Goal: Find specific page/section: Find specific page/section

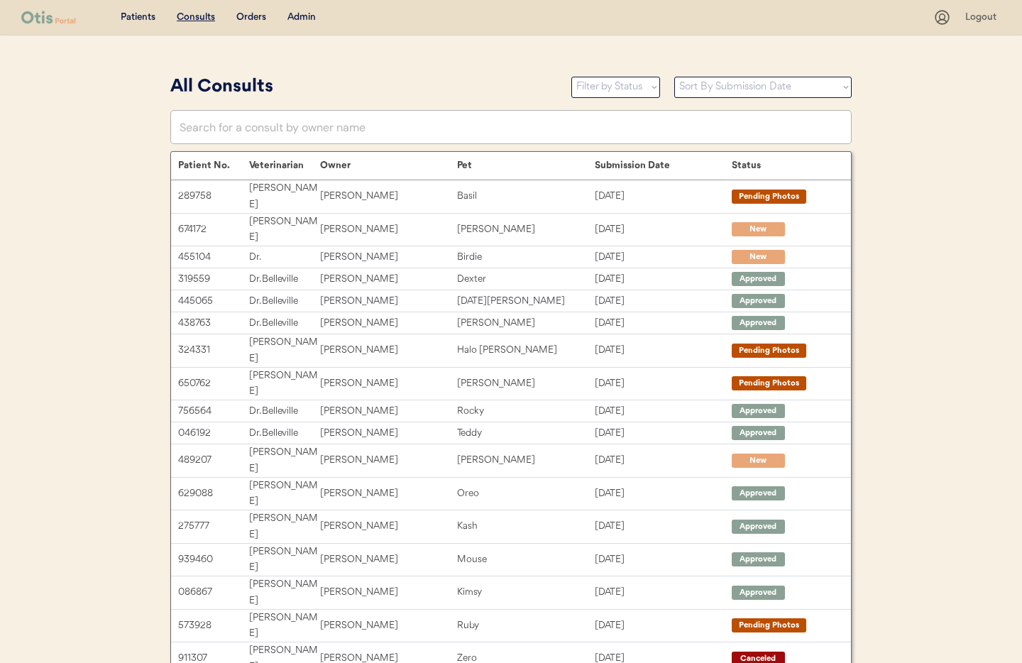
click at [305, 20] on div "Admin" at bounding box center [301, 18] width 28 height 14
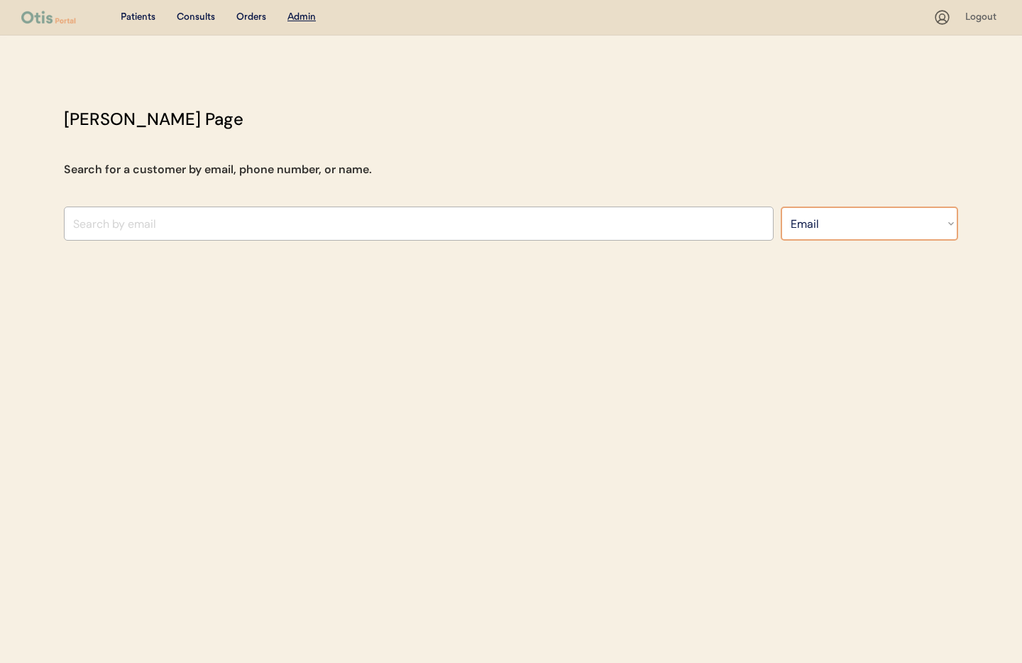
click at [843, 229] on select "Search By Name Email Phone Number" at bounding box center [869, 224] width 177 height 34
select select ""Phone Number""
click at [781, 207] on select "Search By Name Email Phone Number" at bounding box center [869, 224] width 177 height 34
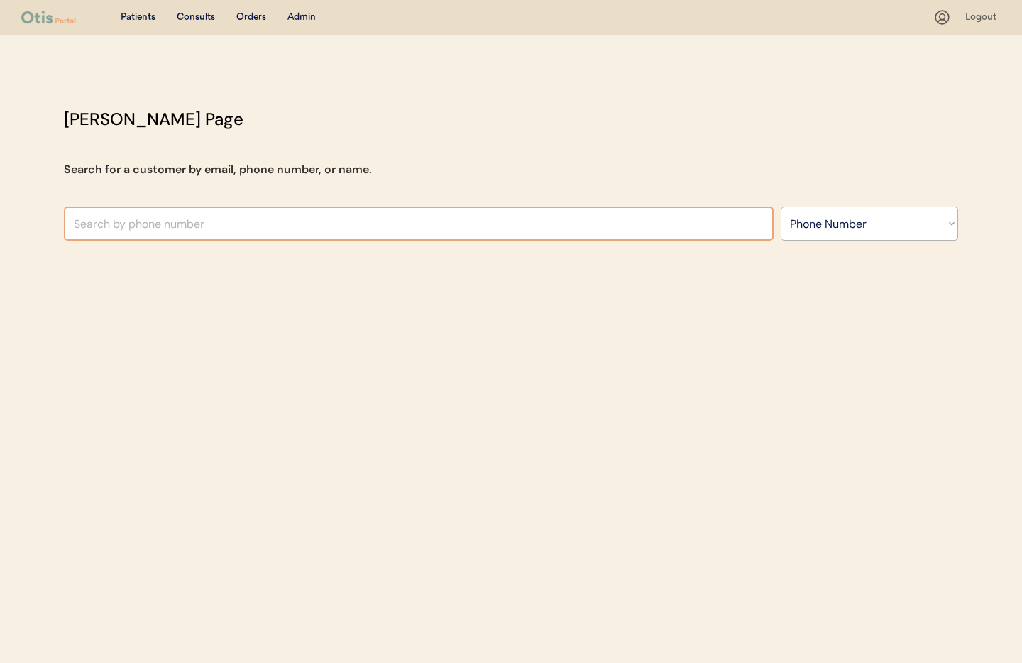
click at [144, 224] on input "text" at bounding box center [419, 224] width 710 height 34
paste input "+1 540 273 2473"
drag, startPoint x: 87, startPoint y: 226, endPoint x: 161, endPoint y: 260, distance: 82.0
click at [87, 226] on input "+1 540 273 2473" at bounding box center [419, 224] width 710 height 34
click at [107, 226] on input "+1540 273 2473" at bounding box center [419, 224] width 710 height 34
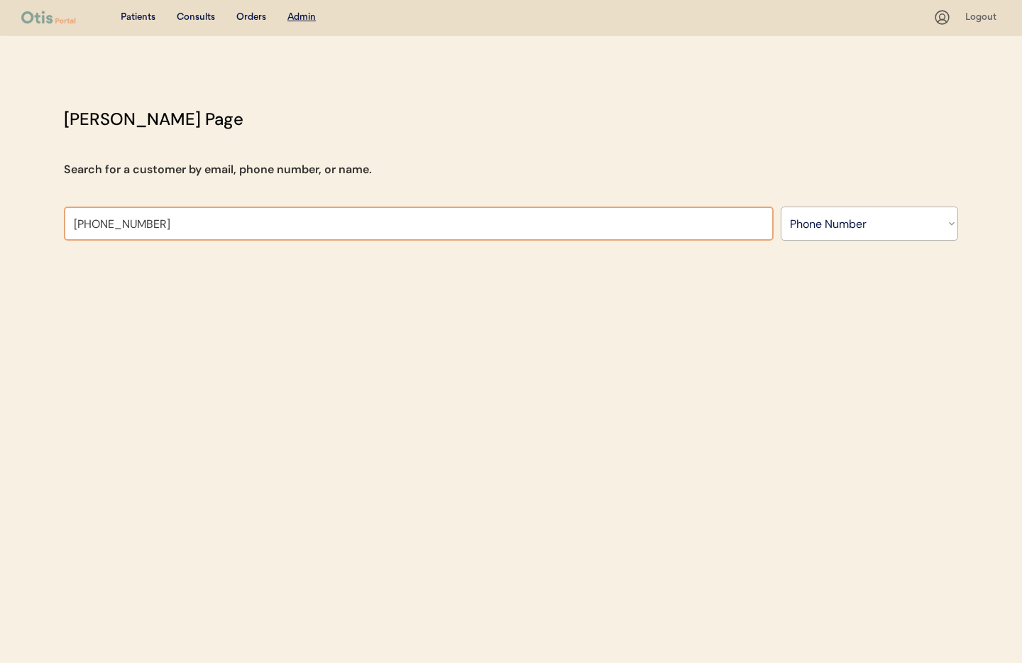
click at [129, 229] on input "+1540273 2473" at bounding box center [419, 224] width 710 height 34
type input "+15402732473"
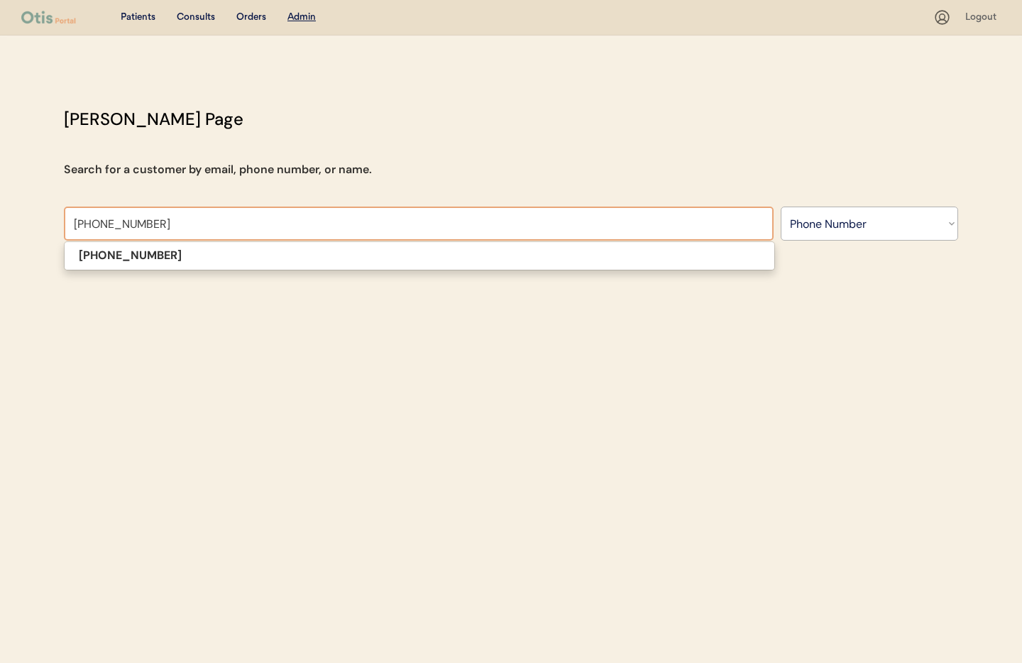
drag, startPoint x: 167, startPoint y: 229, endPoint x: 173, endPoint y: 238, distance: 11.2
click at [167, 229] on input "+15402732473" at bounding box center [419, 224] width 710 height 34
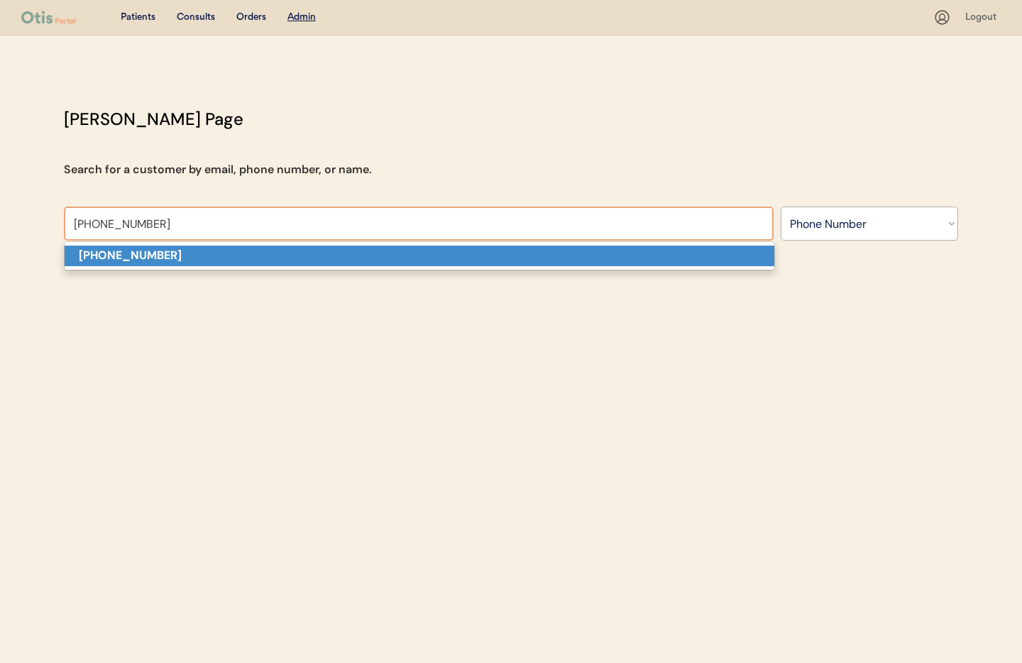
click at [177, 258] on p "+15402732473" at bounding box center [420, 256] width 710 height 21
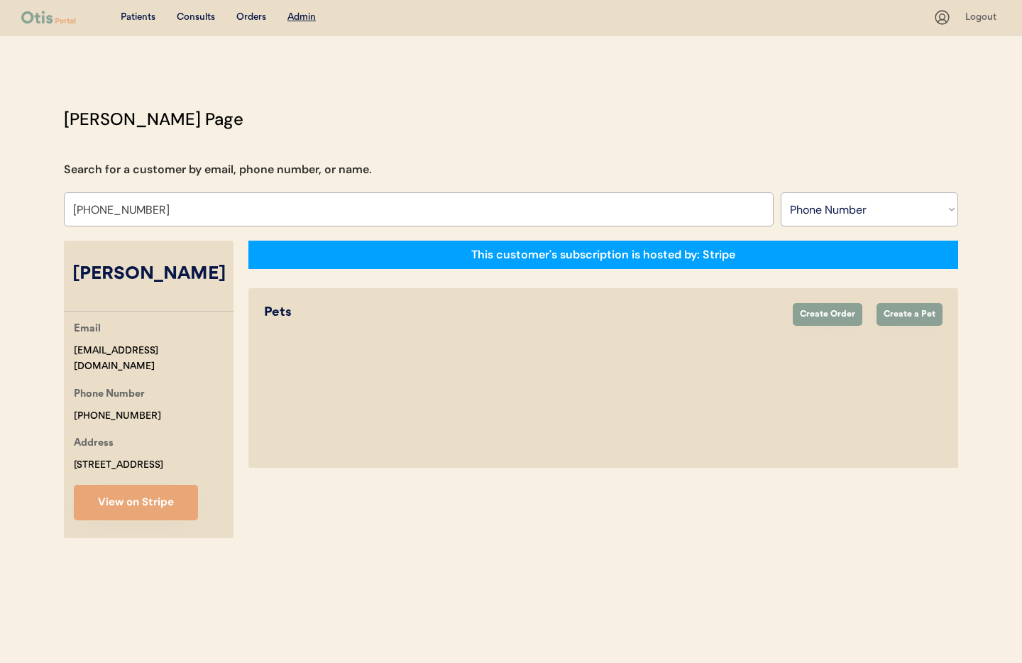
select select "true"
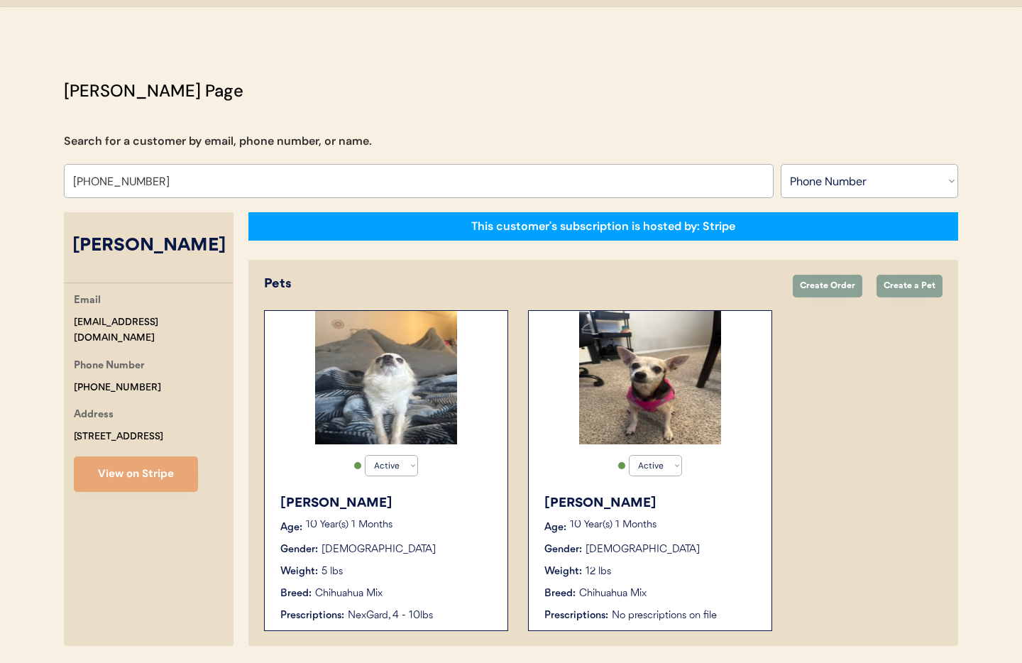
scroll to position [77, 0]
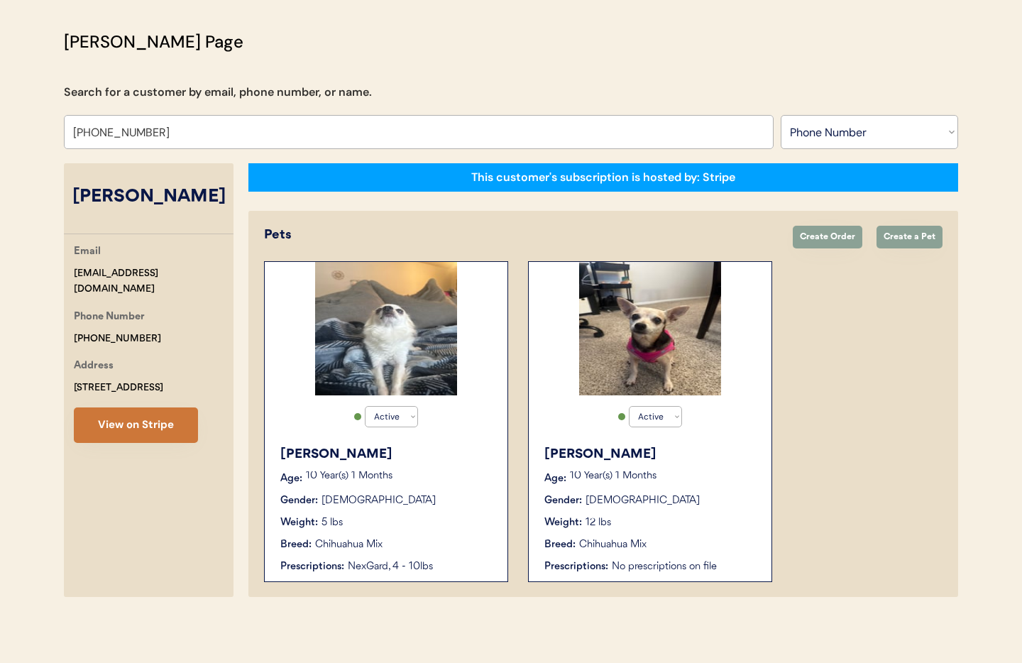
type input "+15402732473"
click at [126, 428] on button "View on Stripe" at bounding box center [136, 424] width 124 height 35
click at [422, 456] on div "Beth" at bounding box center [386, 454] width 213 height 19
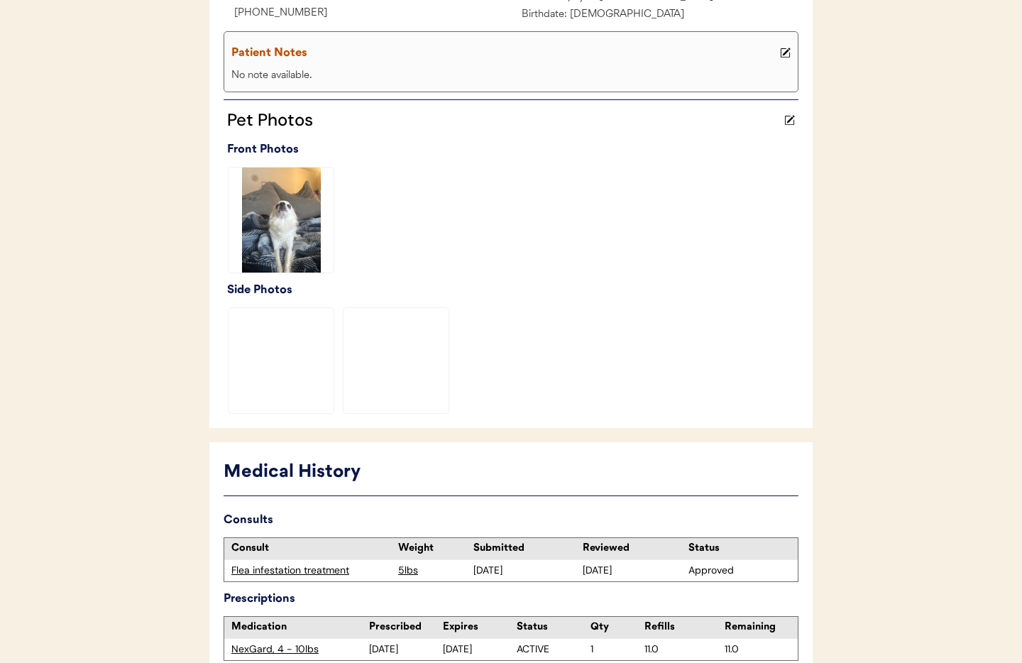
scroll to position [376, 0]
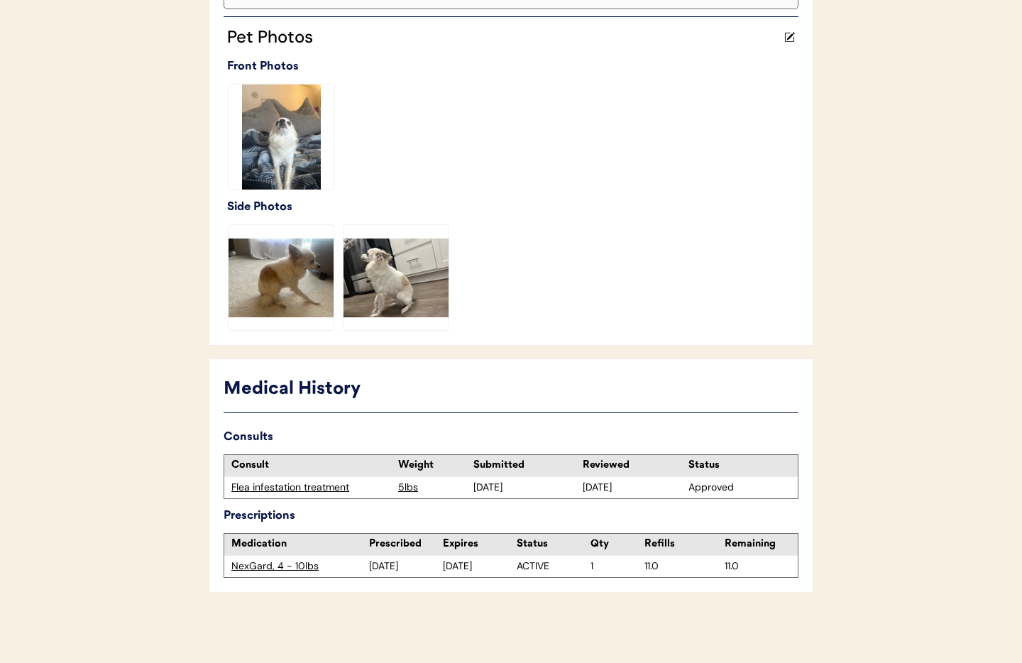
click at [314, 488] on div "Flea infestation treatment" at bounding box center [311, 488] width 160 height 14
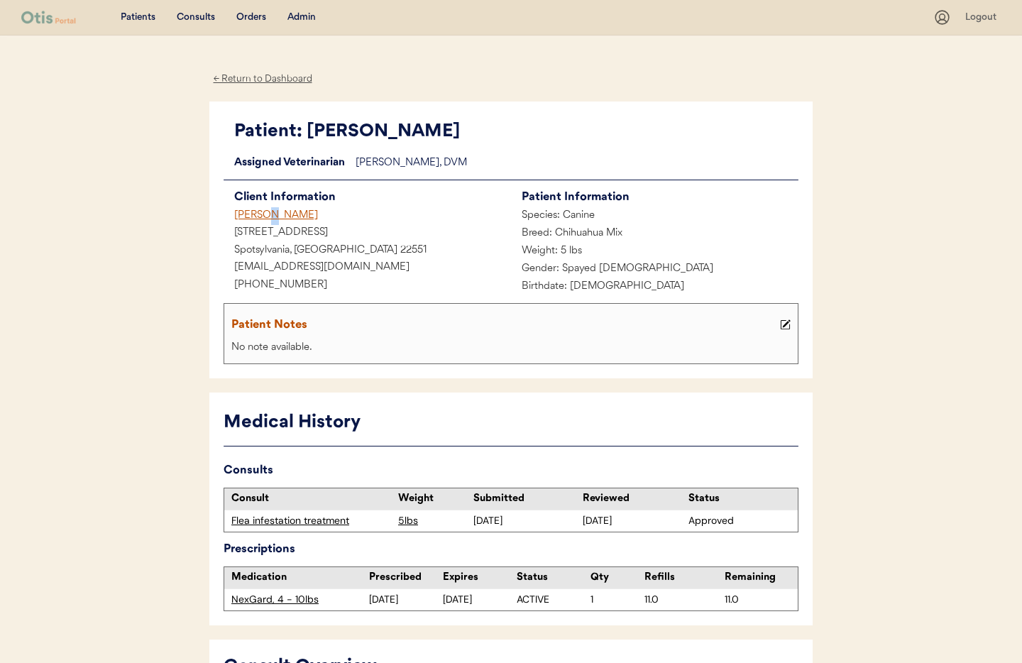
click at [266, 217] on div "[PERSON_NAME]" at bounding box center [367, 216] width 287 height 18
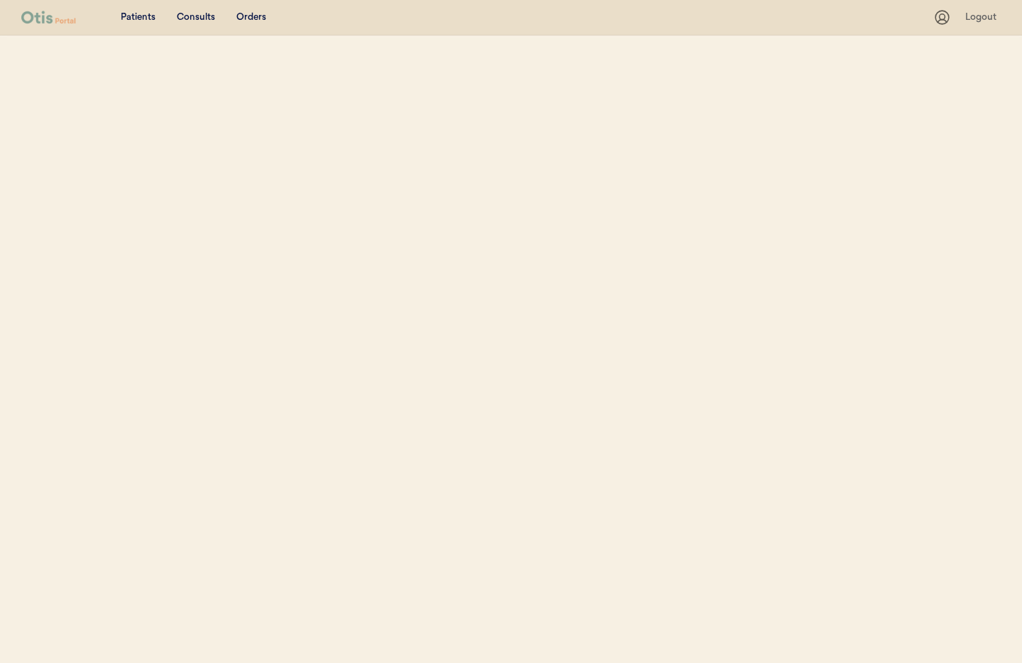
select select ""Phone Number""
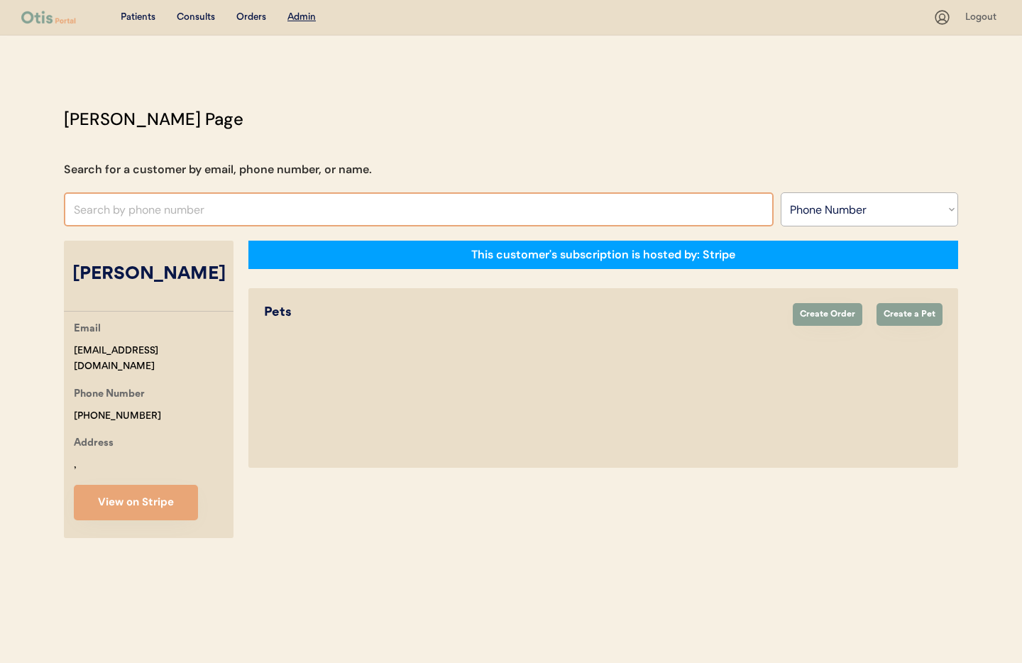
select select "true"
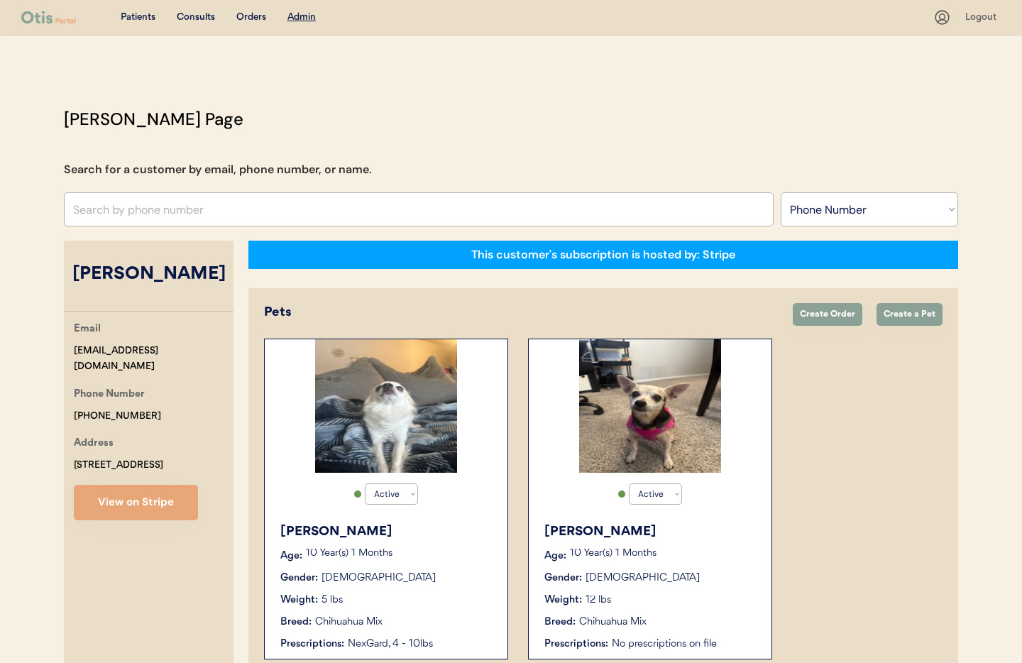
scroll to position [77, 0]
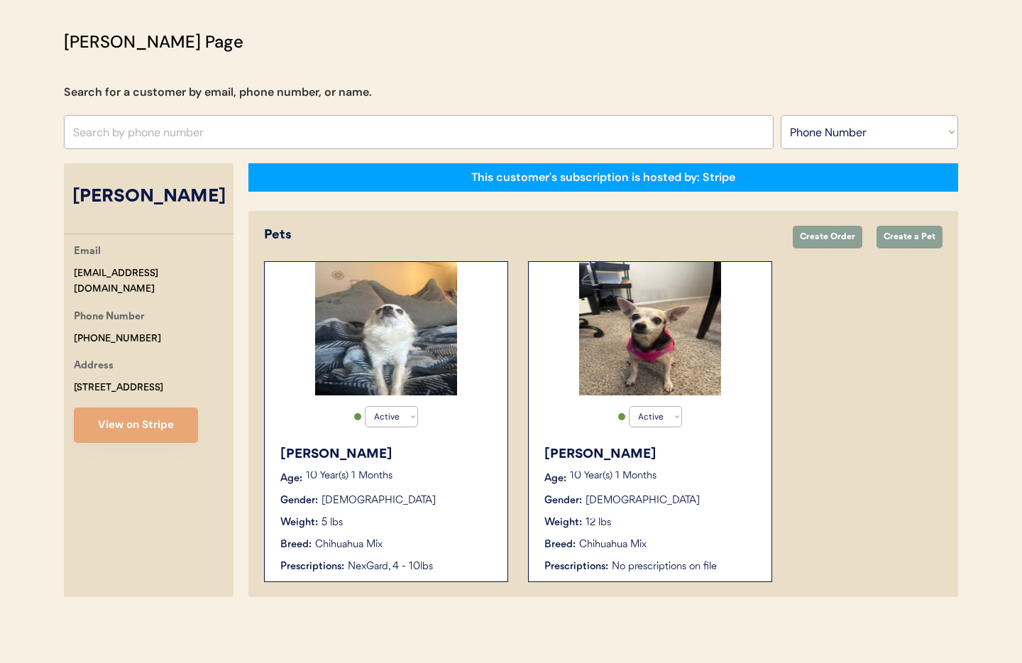
click at [711, 500] on div "Gender: [DEMOGRAPHIC_DATA]" at bounding box center [650, 500] width 213 height 15
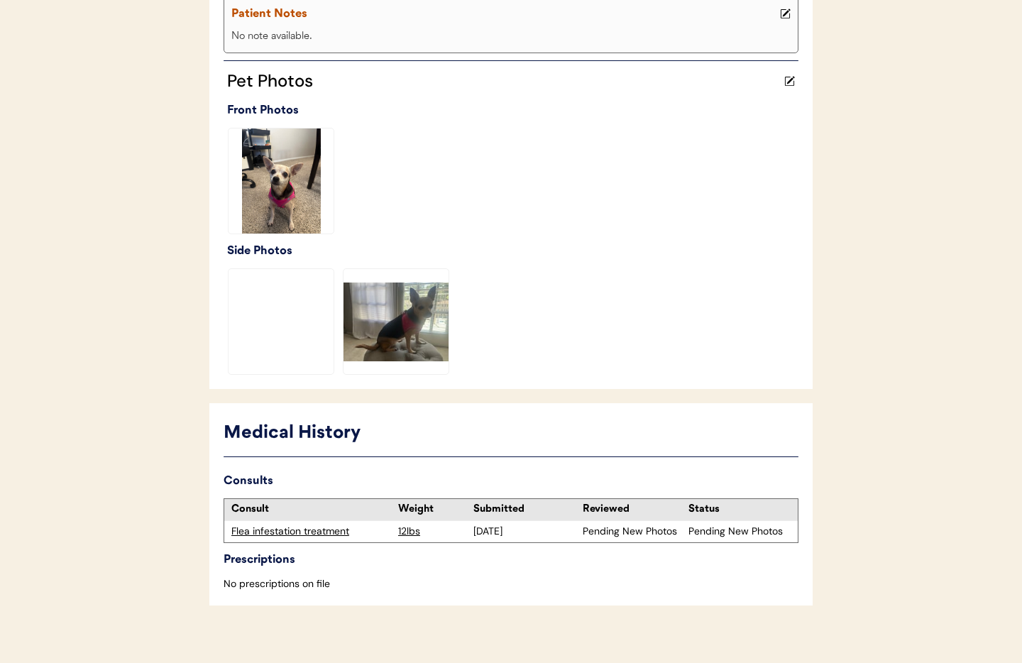
scroll to position [346, 0]
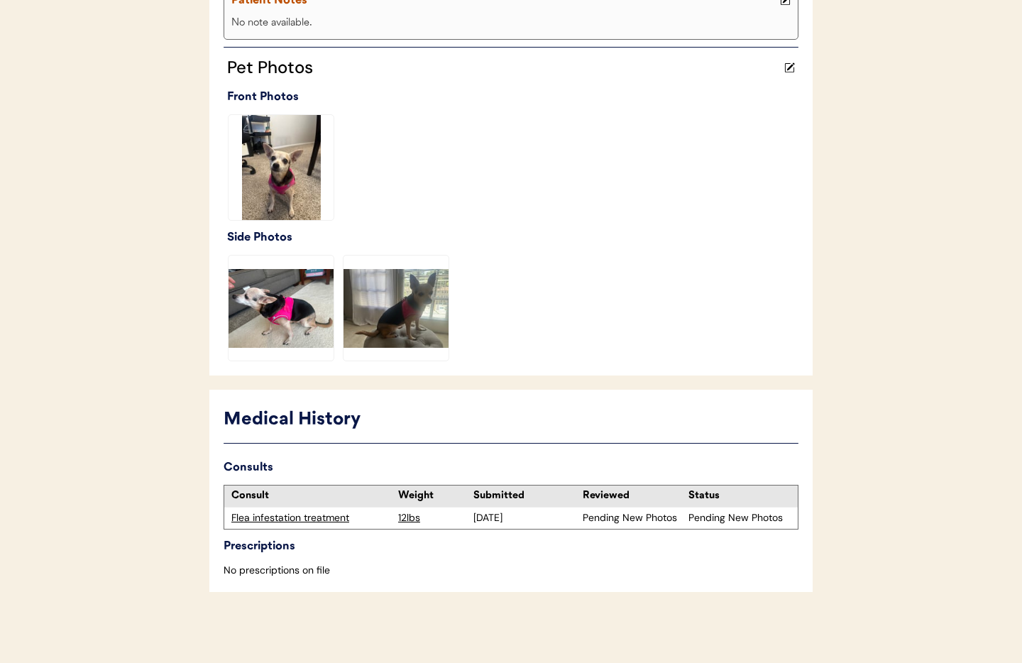
click at [265, 521] on div "Flea infestation treatment" at bounding box center [311, 518] width 160 height 14
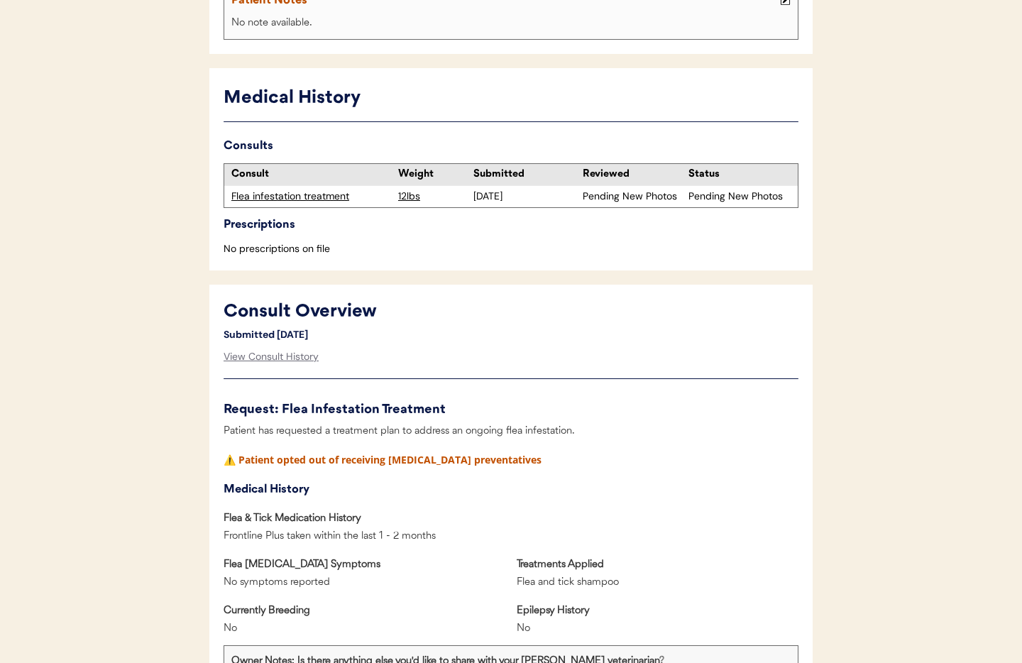
scroll to position [329, 0]
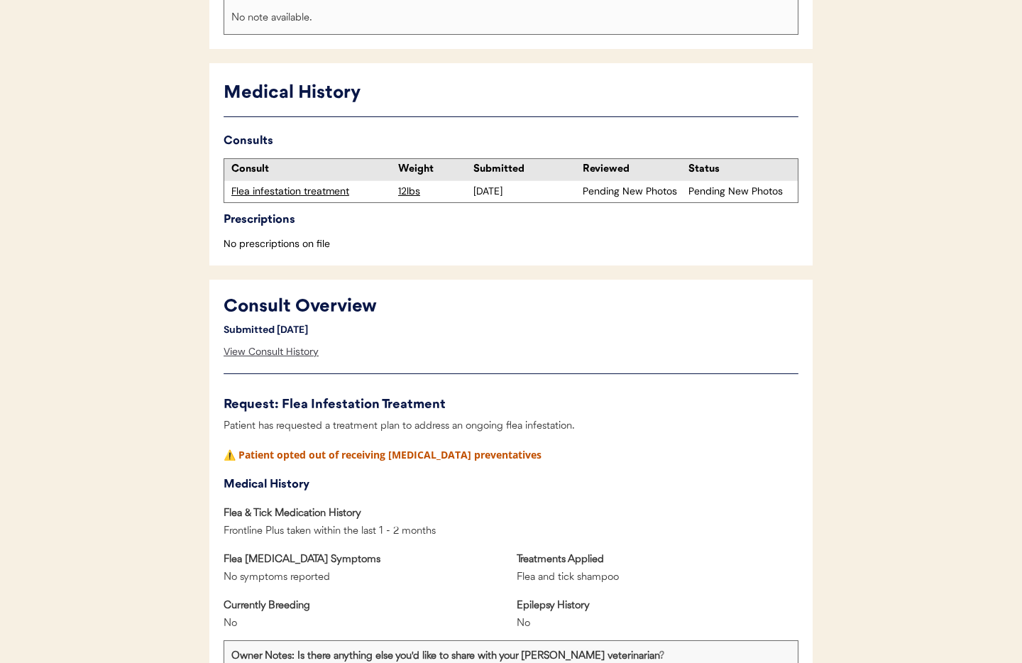
click at [299, 352] on div "View Consult History" at bounding box center [271, 352] width 95 height 28
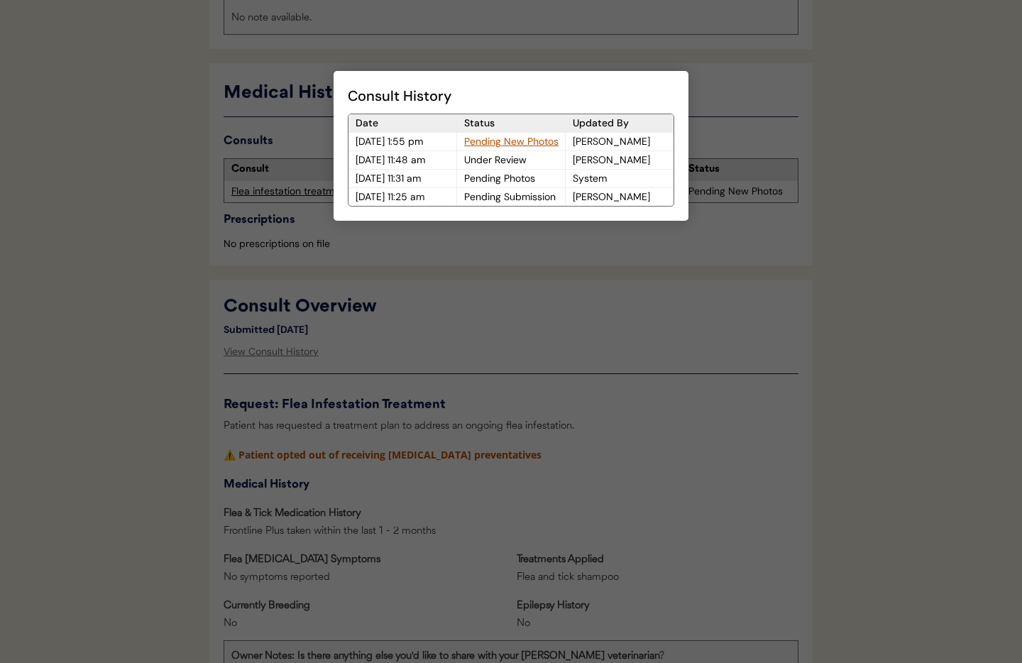
click at [513, 138] on div "Pending New Photos" at bounding box center [511, 142] width 108 height 18
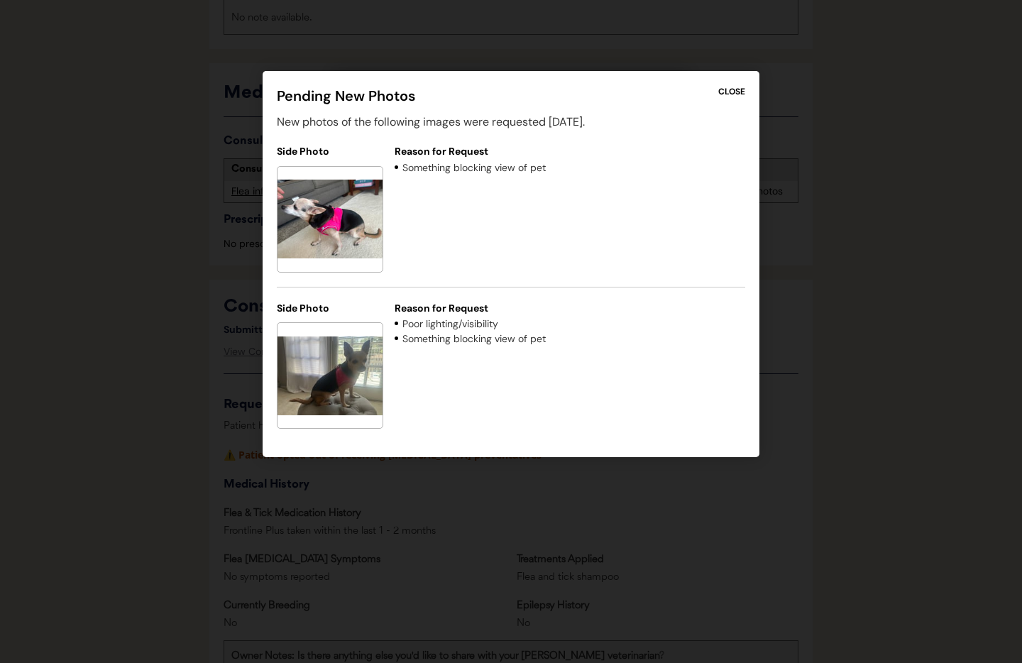
click at [732, 93] on div "CLOSE" at bounding box center [731, 91] width 27 height 13
drag, startPoint x: 732, startPoint y: 93, endPoint x: 716, endPoint y: 95, distance: 16.5
click at [732, 93] on div "CLOSE" at bounding box center [731, 91] width 27 height 13
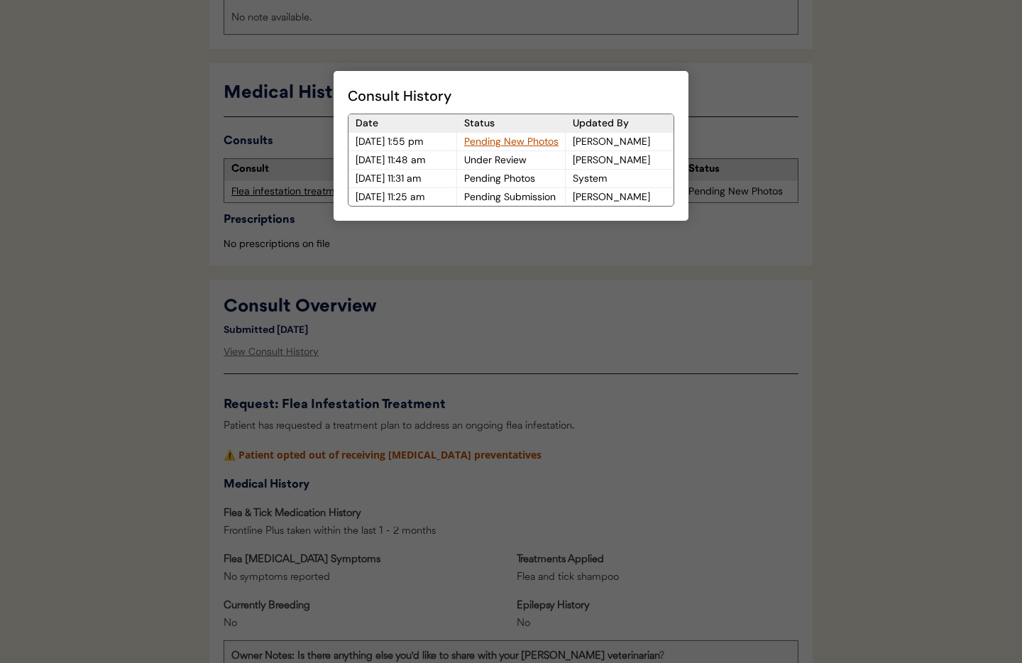
drag, startPoint x: 658, startPoint y: 324, endPoint x: 566, endPoint y: 309, distance: 93.6
click at [658, 324] on div at bounding box center [511, 331] width 1022 height 663
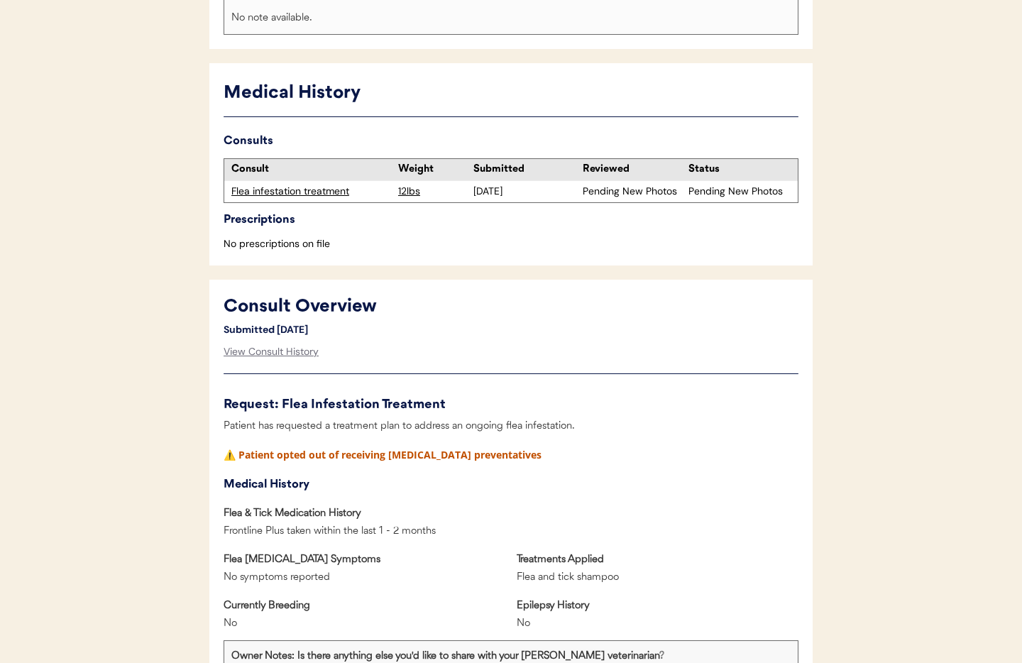
scroll to position [0, 0]
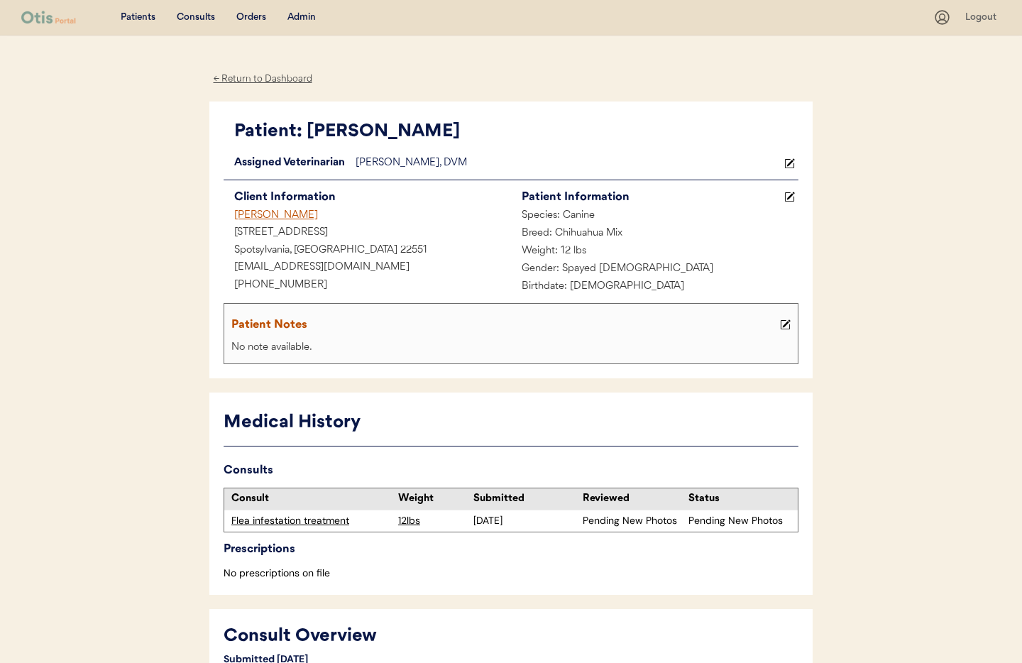
drag, startPoint x: 236, startPoint y: 80, endPoint x: 273, endPoint y: 36, distance: 57.4
click at [235, 80] on div "← Return to Dashboard" at bounding box center [262, 79] width 106 height 16
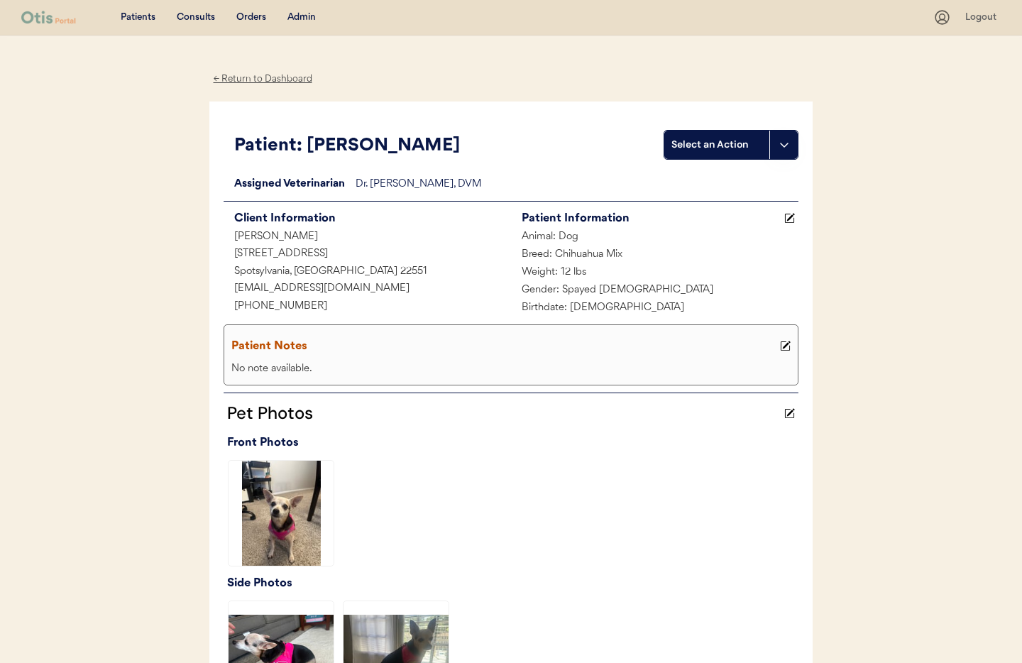
click at [300, 16] on div "Admin" at bounding box center [301, 18] width 28 height 14
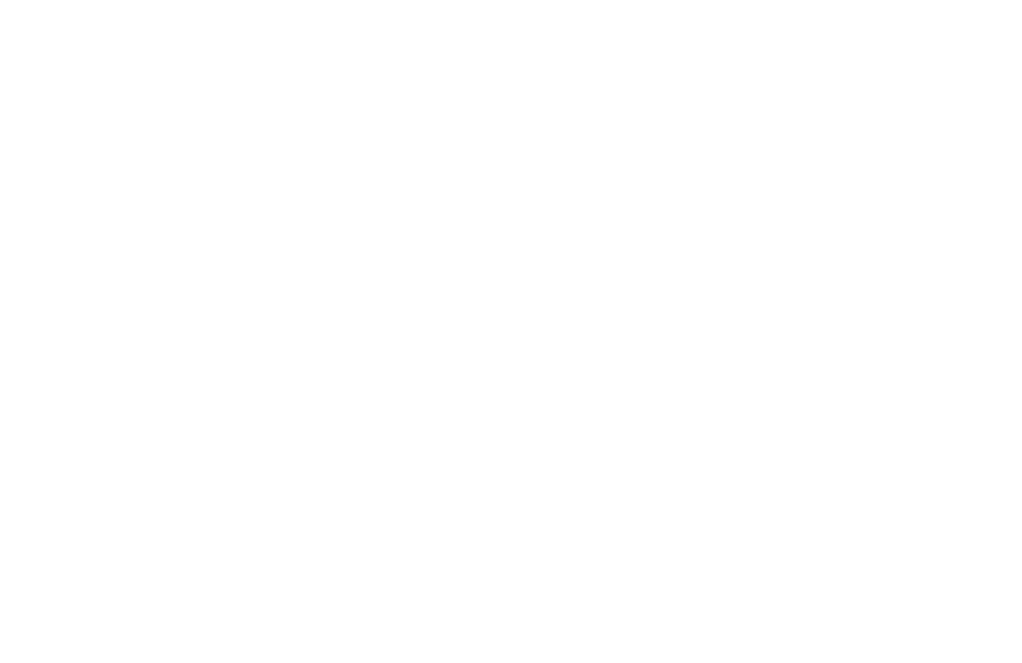
select select ""Phone Number""
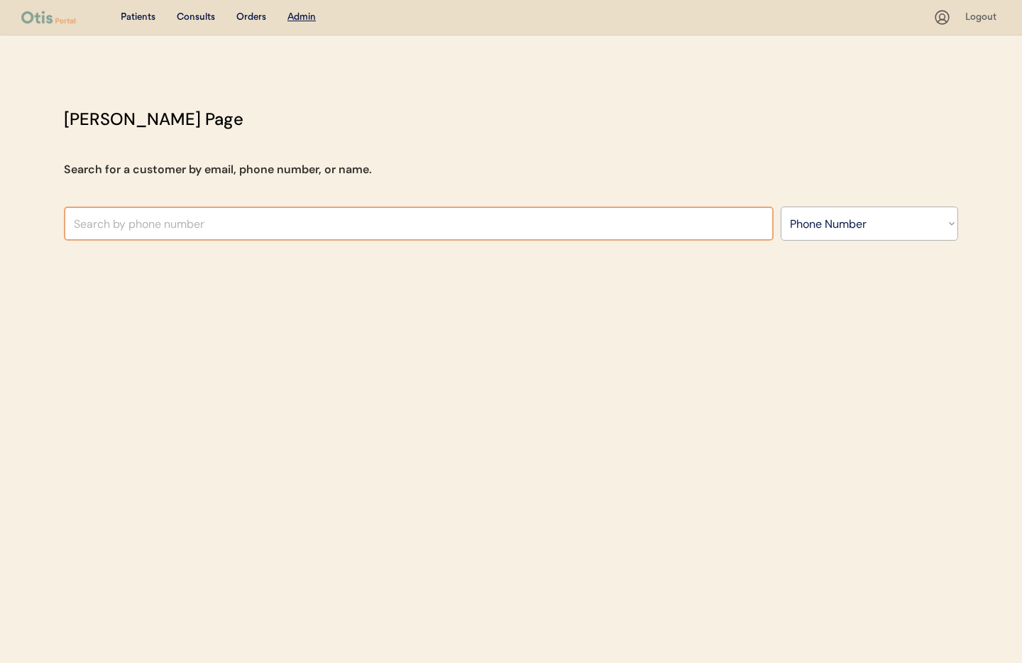
click at [208, 225] on input "text" at bounding box center [419, 224] width 710 height 34
paste input "Harmoni VanEtten"
type input "Harmoni VanEtten"
click at [813, 233] on select "Search By Name Email Phone Number" at bounding box center [869, 224] width 177 height 34
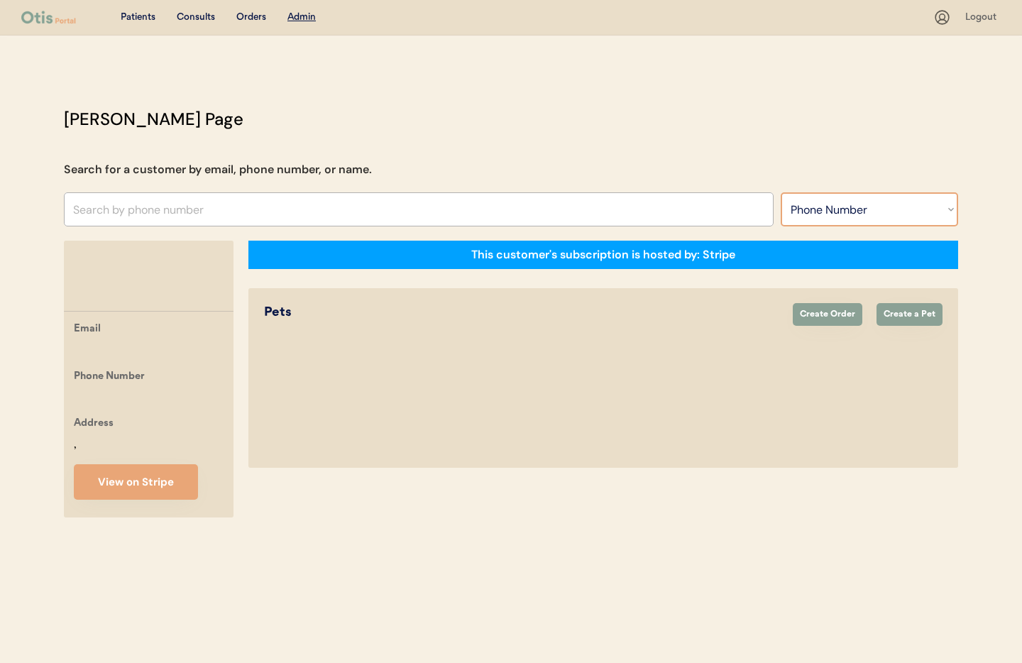
select select ""Name""
click at [781, 192] on select "Search By Name Email Phone Number" at bounding box center [869, 209] width 177 height 34
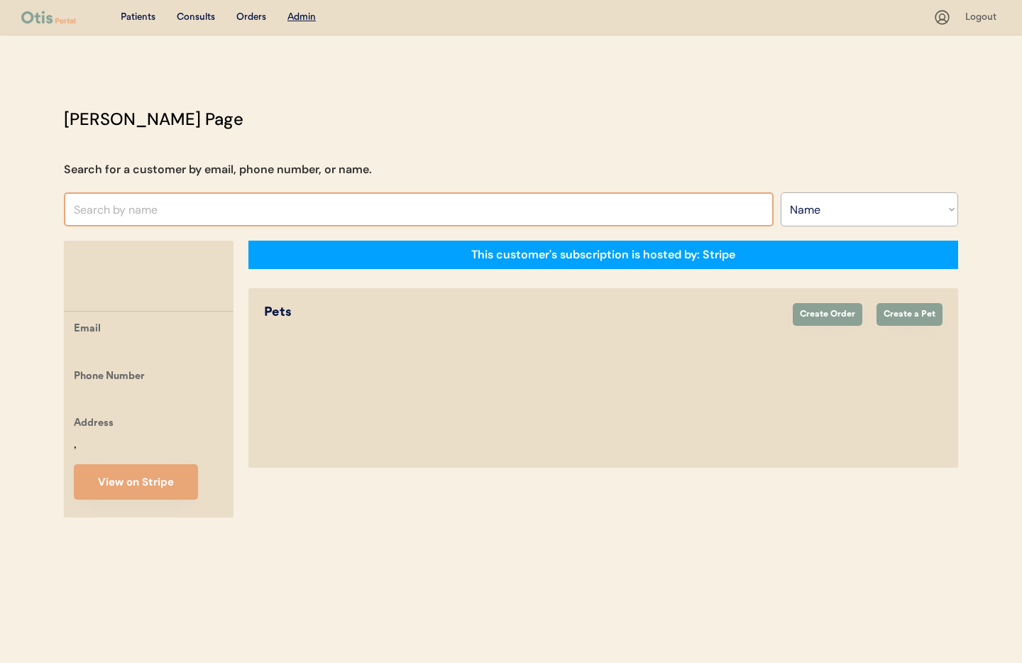
click at [142, 214] on input "text" at bounding box center [419, 209] width 710 height 34
paste input "Harmoni VanEtten"
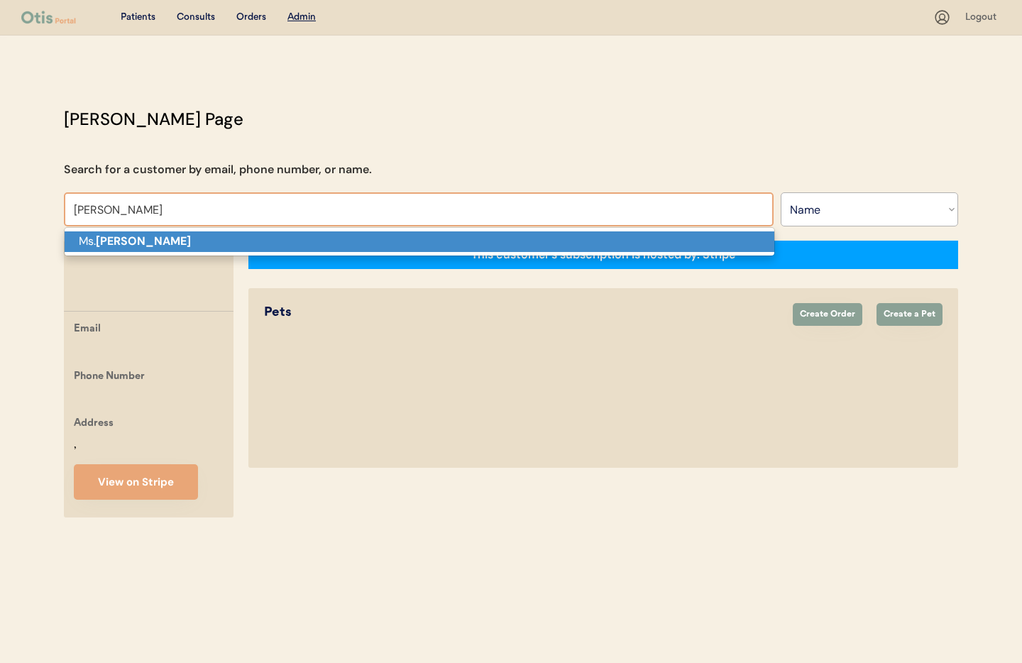
click at [189, 243] on strong "Harmoni VanEtten" at bounding box center [143, 241] width 95 height 15
type input "Ms. Harmoni VanEtten"
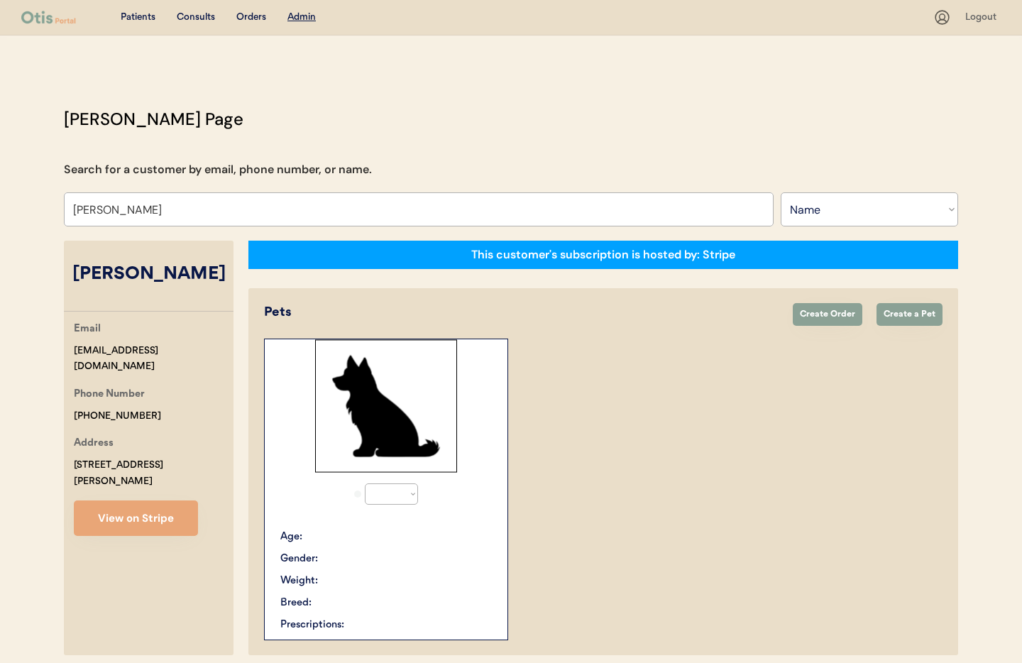
select select "true"
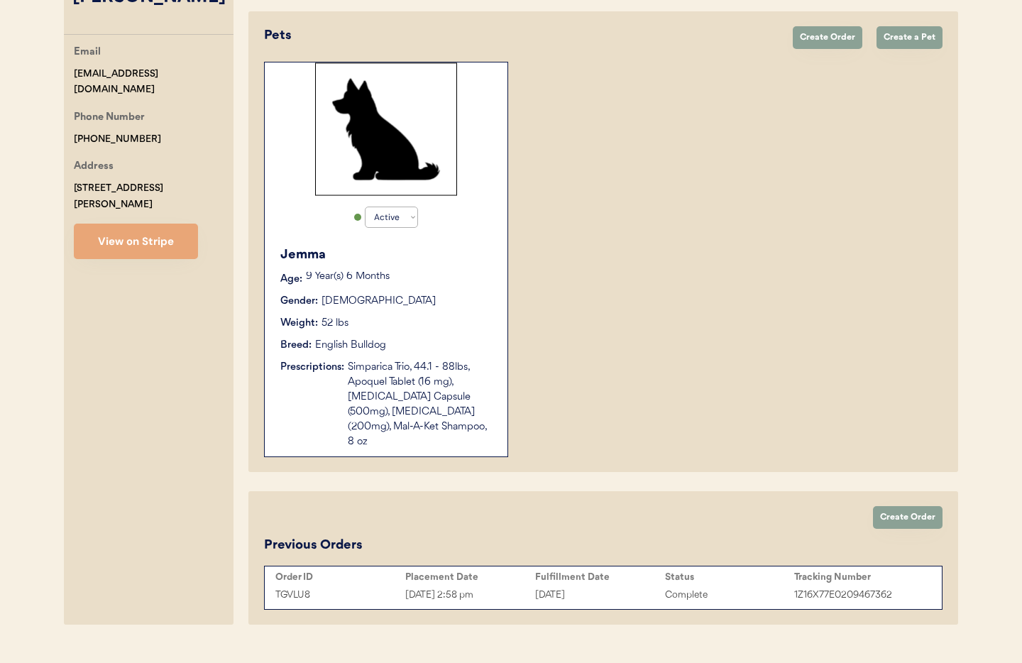
scroll to position [290, 0]
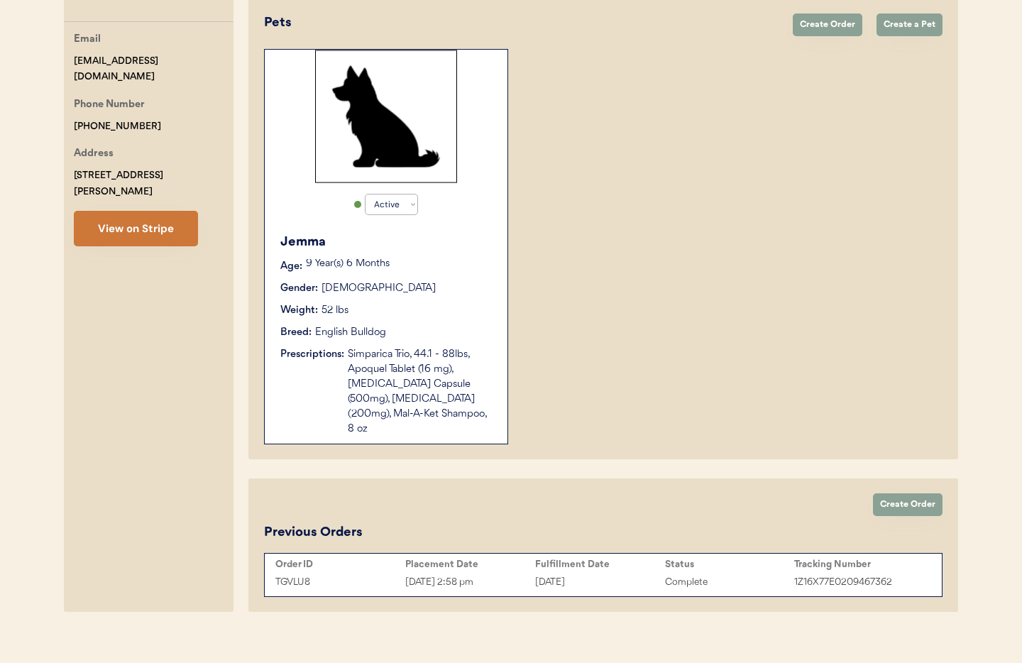
type input "Ms. Harmoni VanEtten"
click at [161, 238] on button "View on Stripe" at bounding box center [136, 228] width 124 height 35
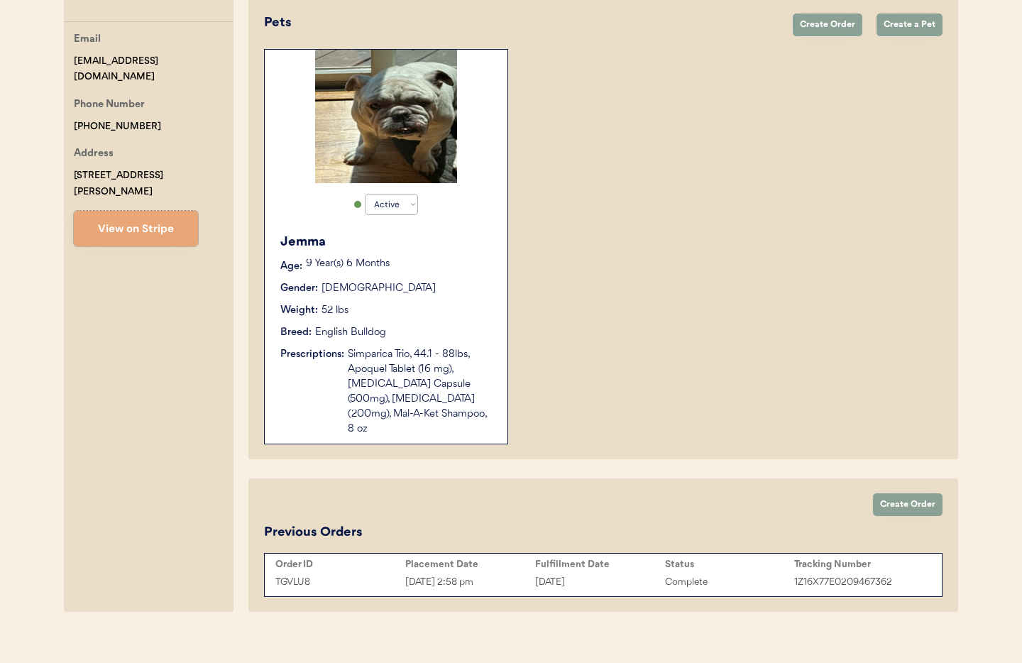
click at [406, 287] on div "Gender: Female" at bounding box center [386, 288] width 213 height 15
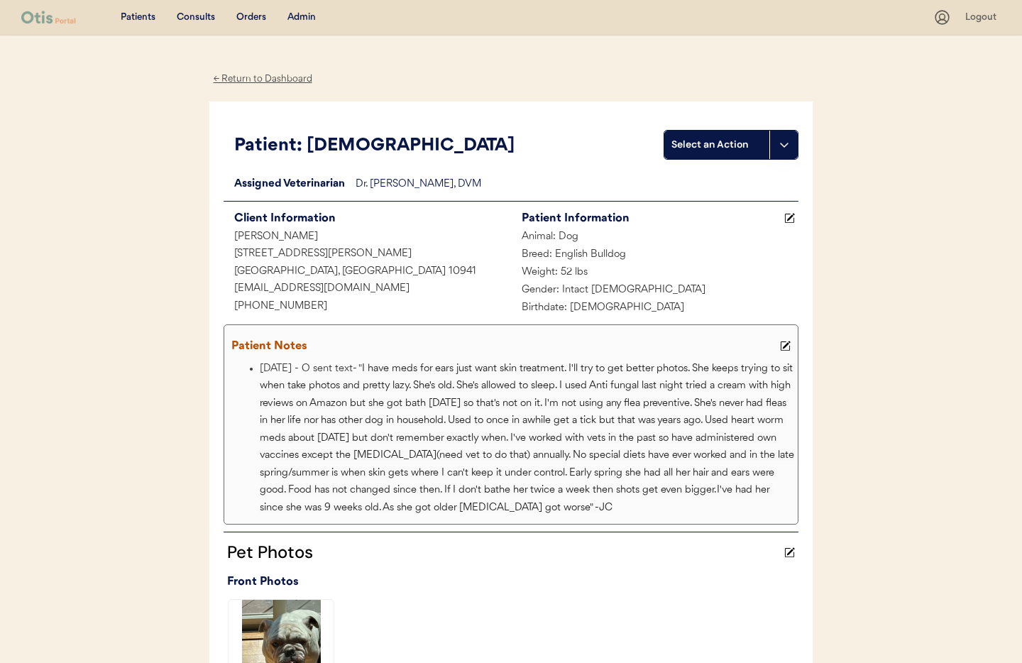
click at [301, 16] on div "Admin" at bounding box center [301, 18] width 28 height 14
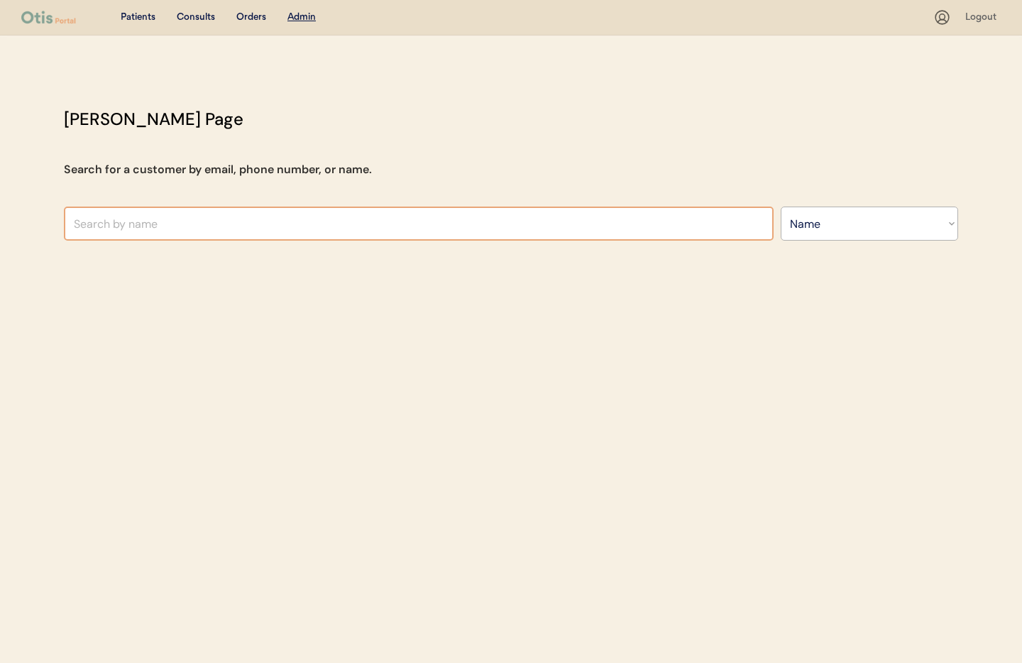
select select ""Name""
click at [242, 230] on input "text" at bounding box center [419, 224] width 710 height 34
type input "Tj Er"
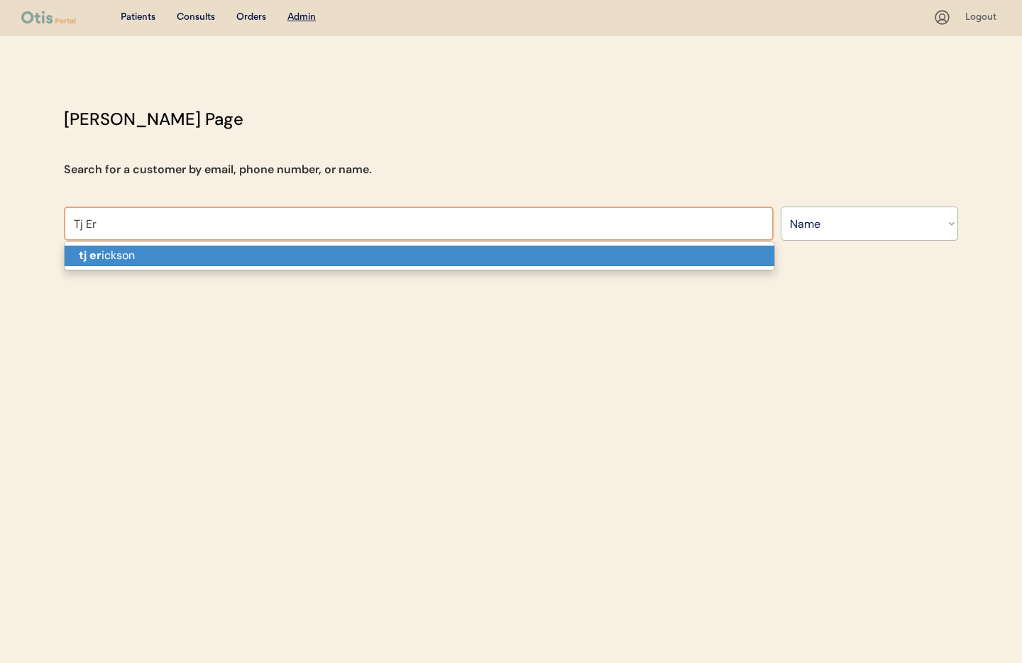
type input "[PERSON_NAME]"
click at [184, 261] on p "tj er ickson" at bounding box center [420, 256] width 710 height 21
type input "[PERSON_NAME]"
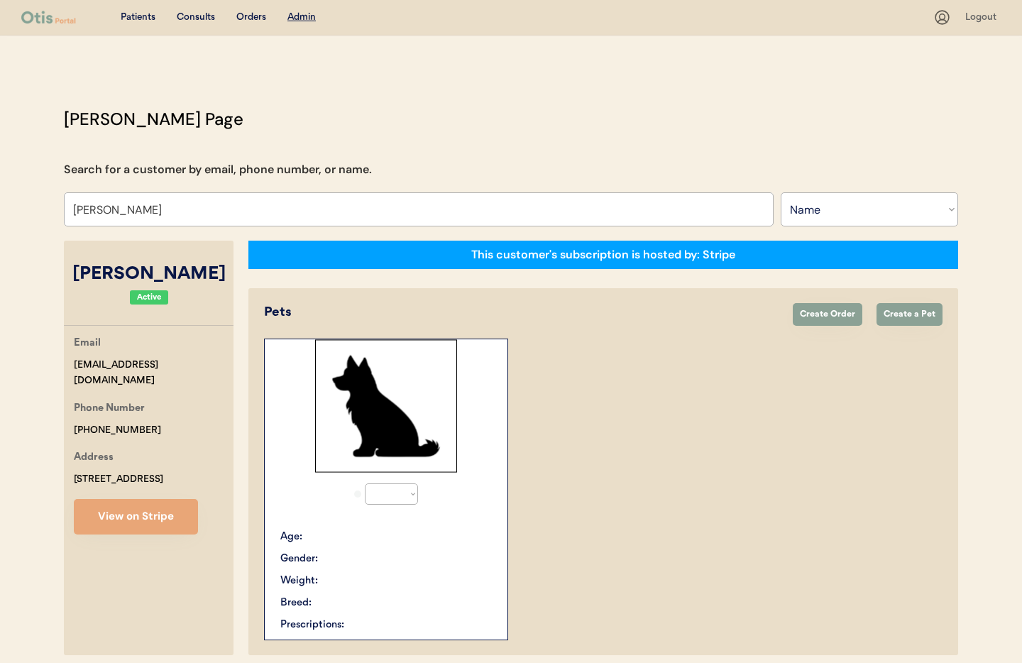
select select "true"
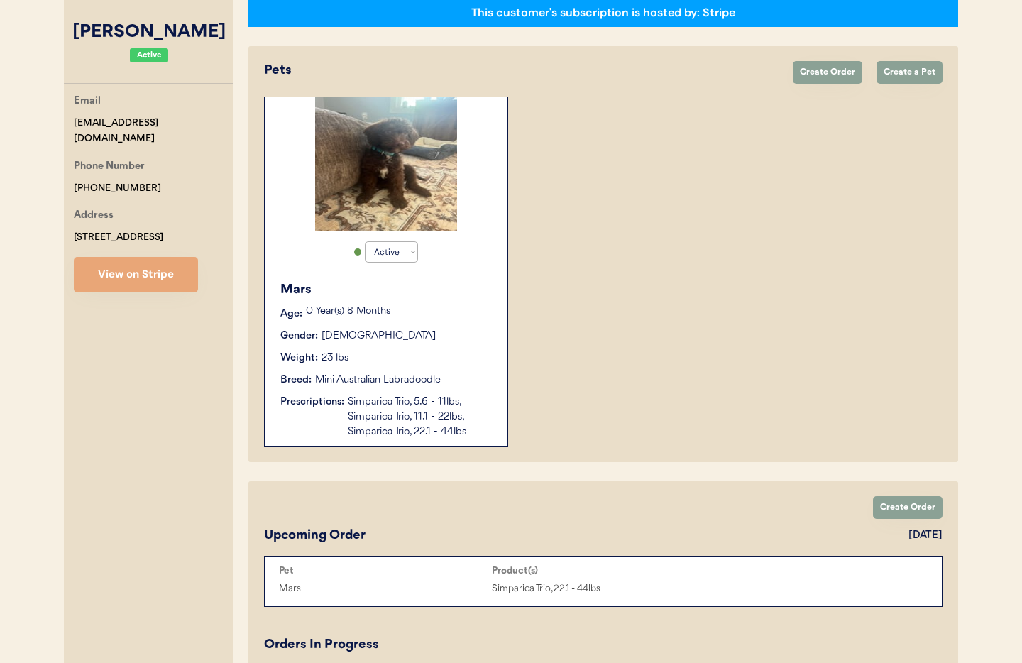
scroll to position [253, 0]
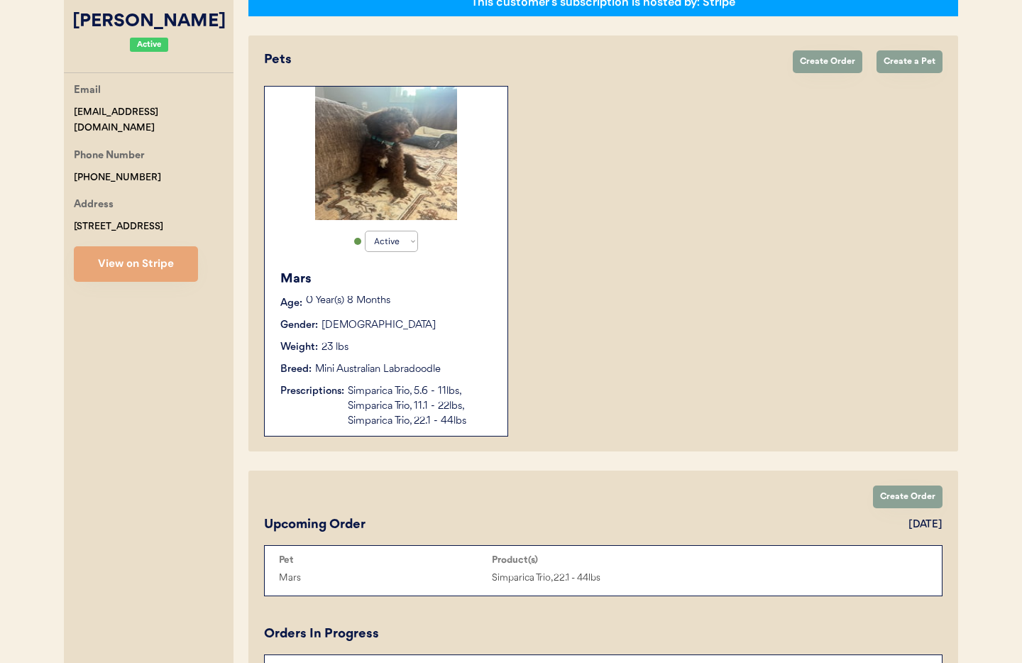
type input "[PERSON_NAME]"
click at [144, 265] on button "View on Stripe" at bounding box center [136, 263] width 124 height 35
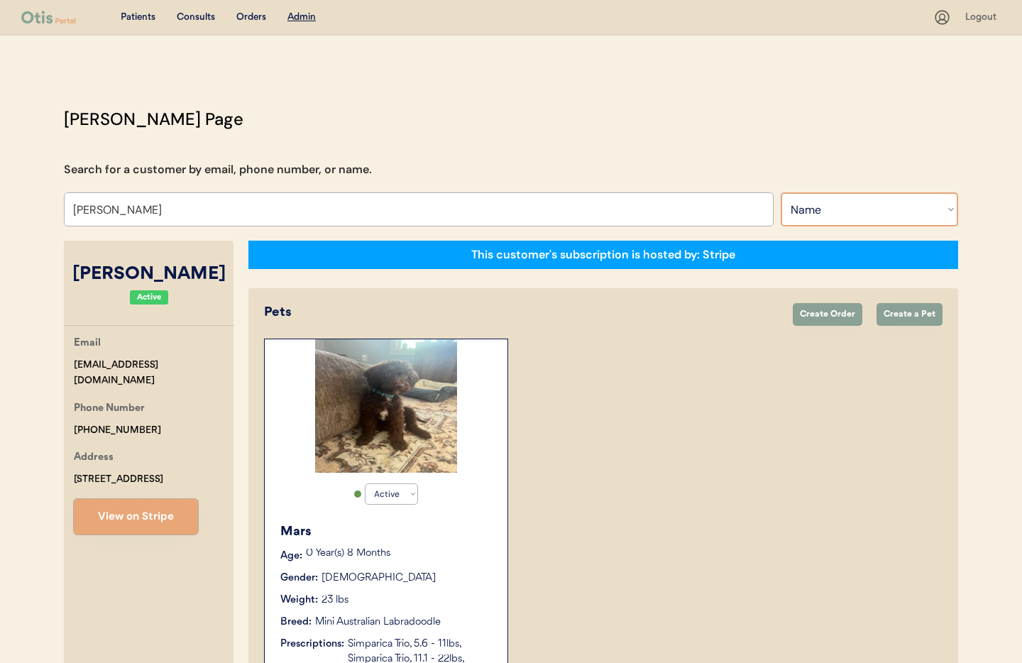
click at [851, 219] on select "Search By Name Email Phone Number" at bounding box center [869, 209] width 177 height 34
select select ""Email""
click at [781, 192] on select "Search By Name Email Phone Number" at bounding box center [869, 209] width 177 height 34
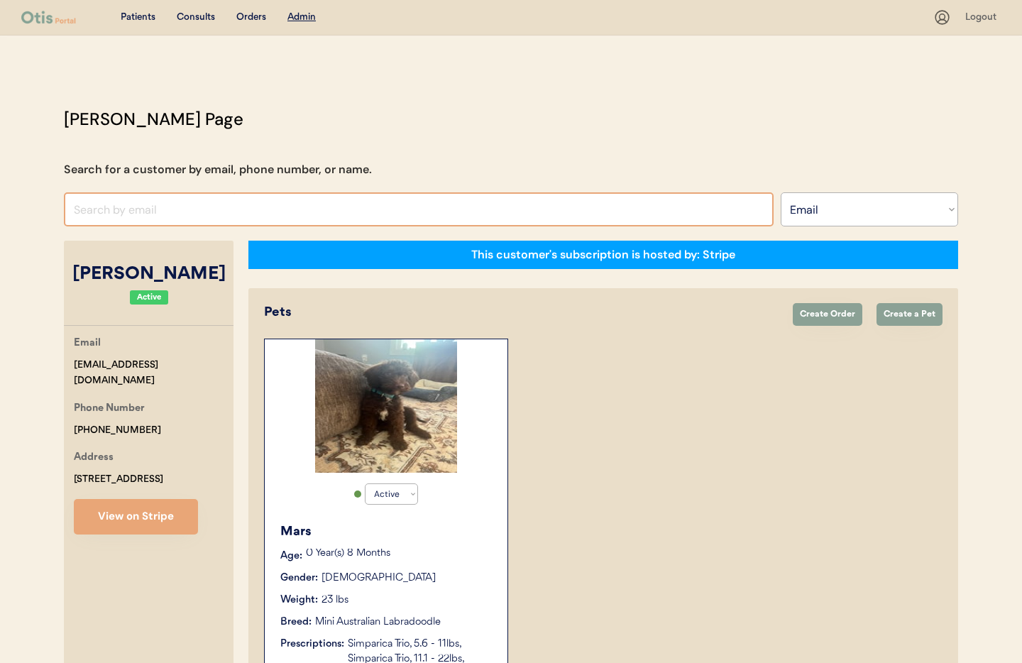
click at [114, 209] on input "input" at bounding box center [419, 209] width 710 height 34
paste input "[EMAIL_ADDRESS][DOMAIN_NAME]"
click at [256, 212] on input "input" at bounding box center [419, 209] width 710 height 34
type input "[EMAIL_ADDRESS][DOMAIN_NAME]"
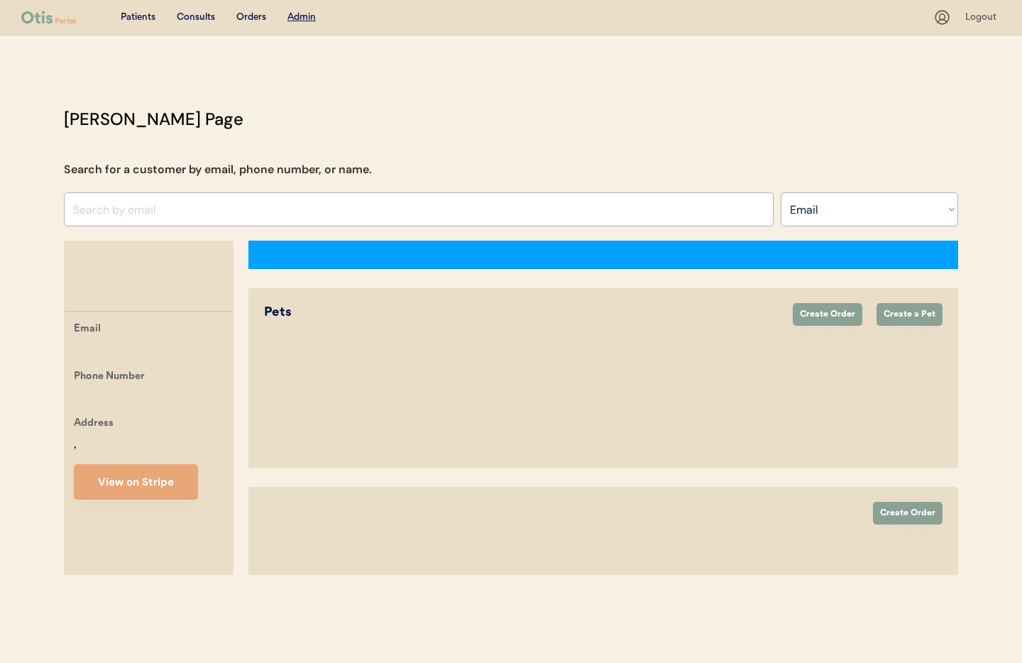
select select ""Email""
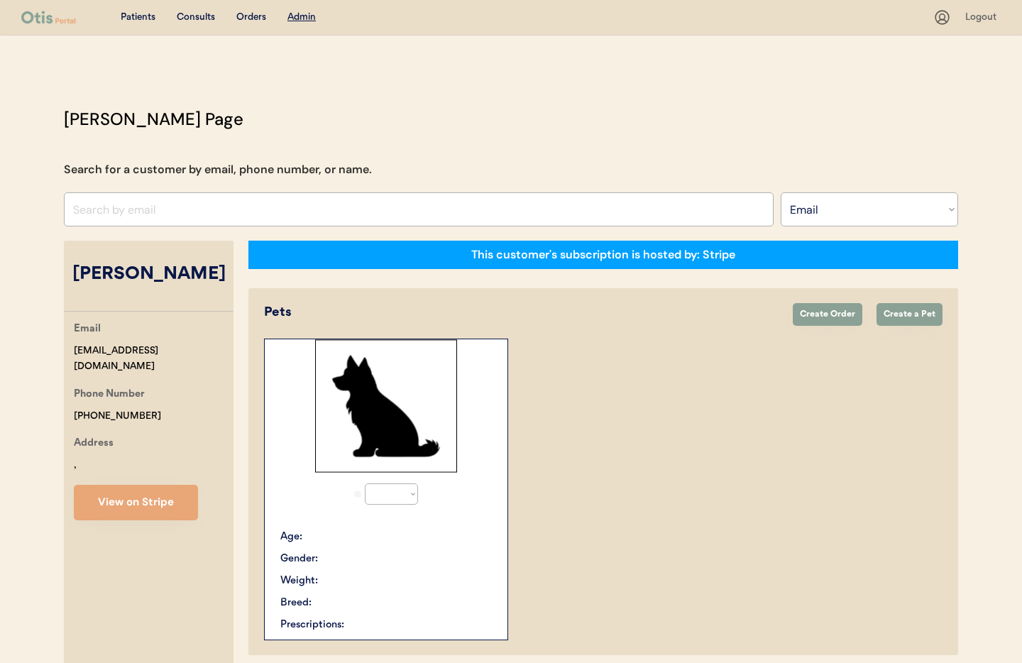
select select "true"
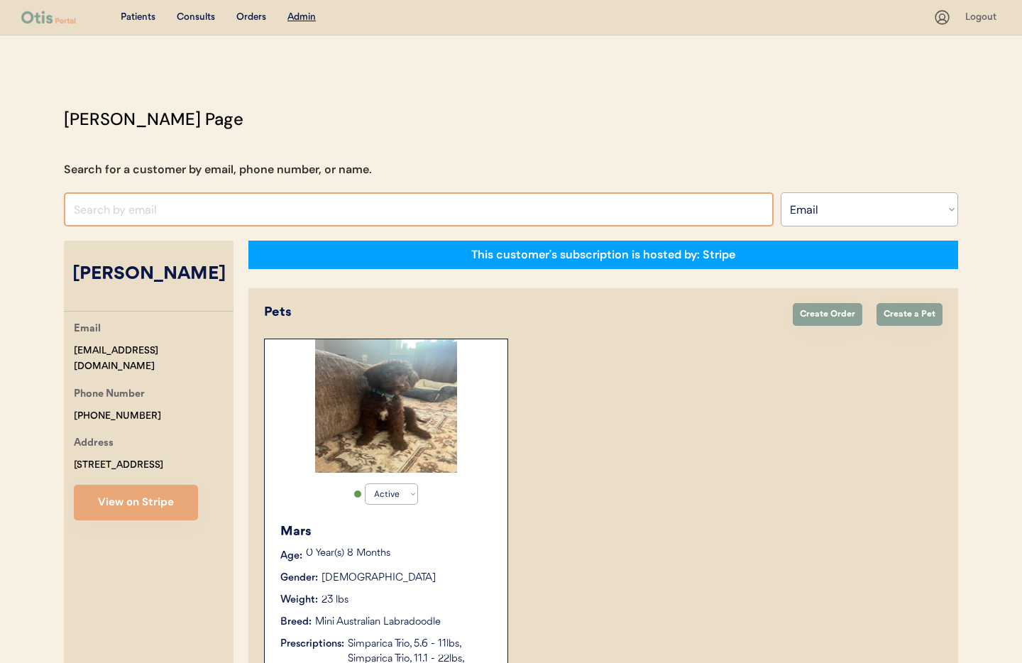
click at [85, 202] on input "input" at bounding box center [419, 209] width 710 height 34
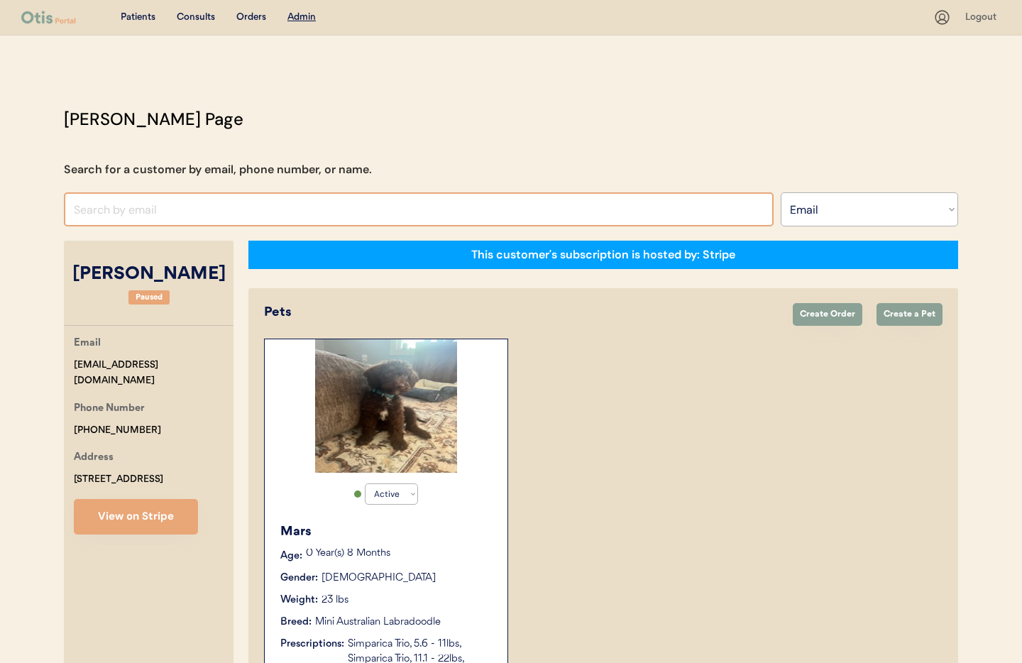
paste input "lovemadhatter565@icloud.com"
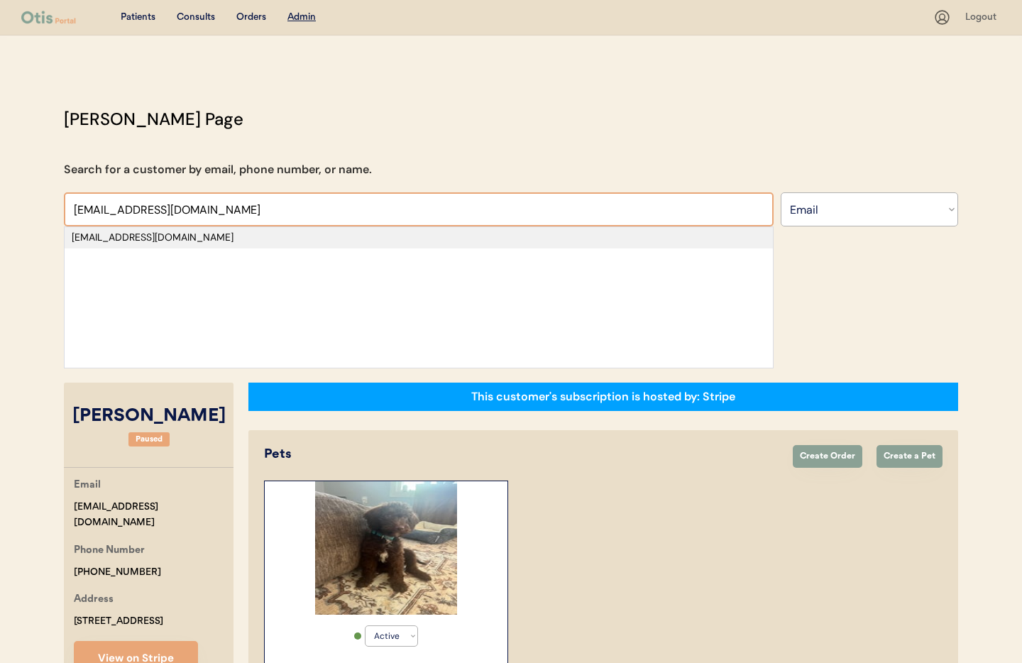
type input "lovemadhatter565@icloud.com"
click at [180, 238] on div "lovemadhatter565@icloud.com" at bounding box center [419, 238] width 694 height 14
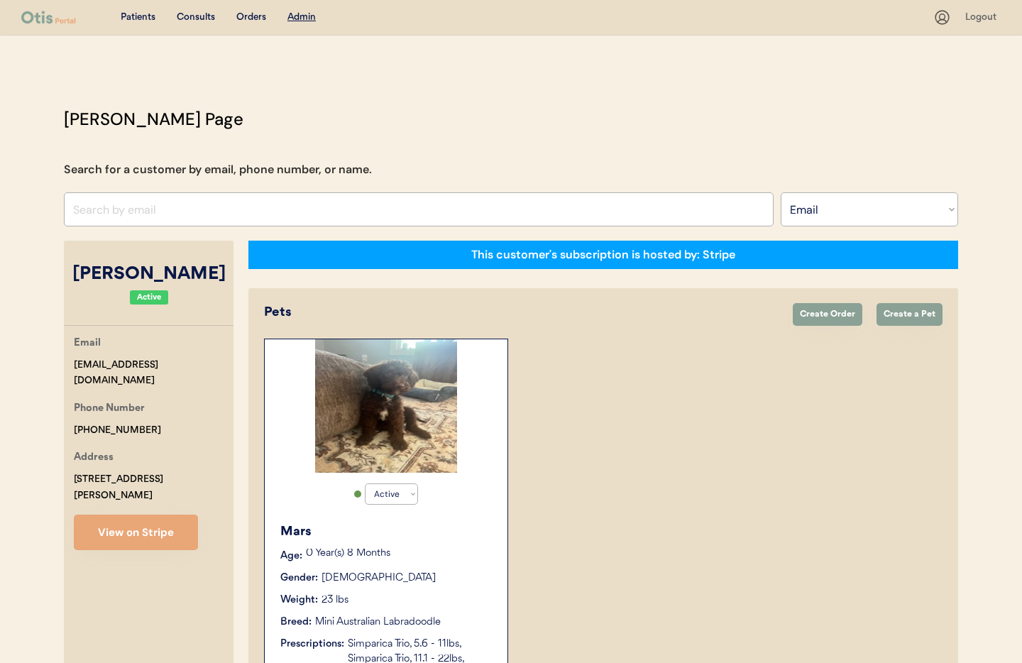
select select "true"
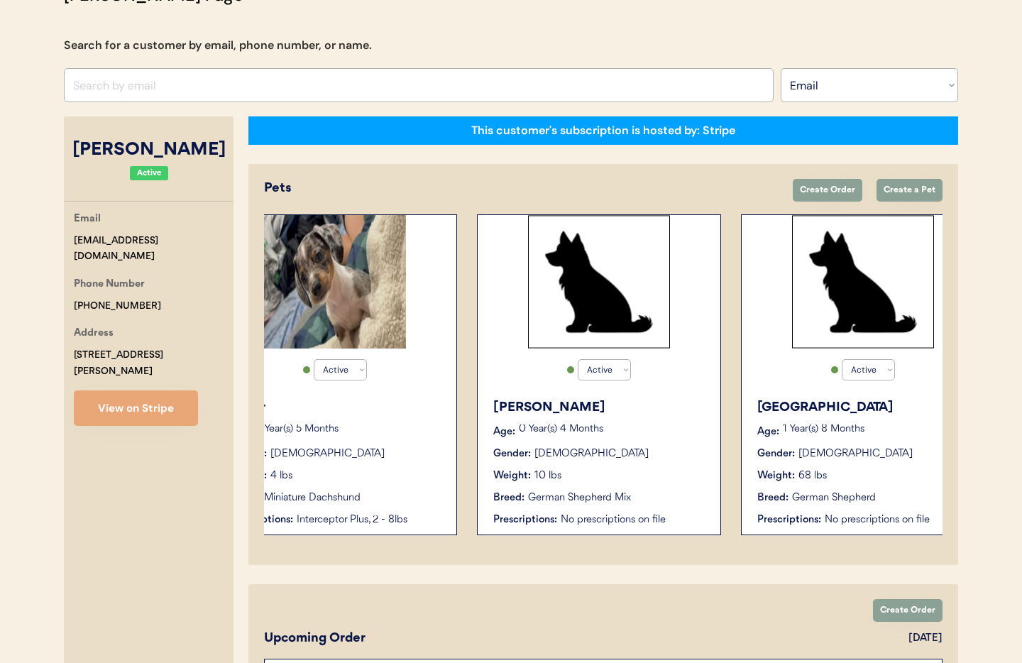
scroll to position [49, 0]
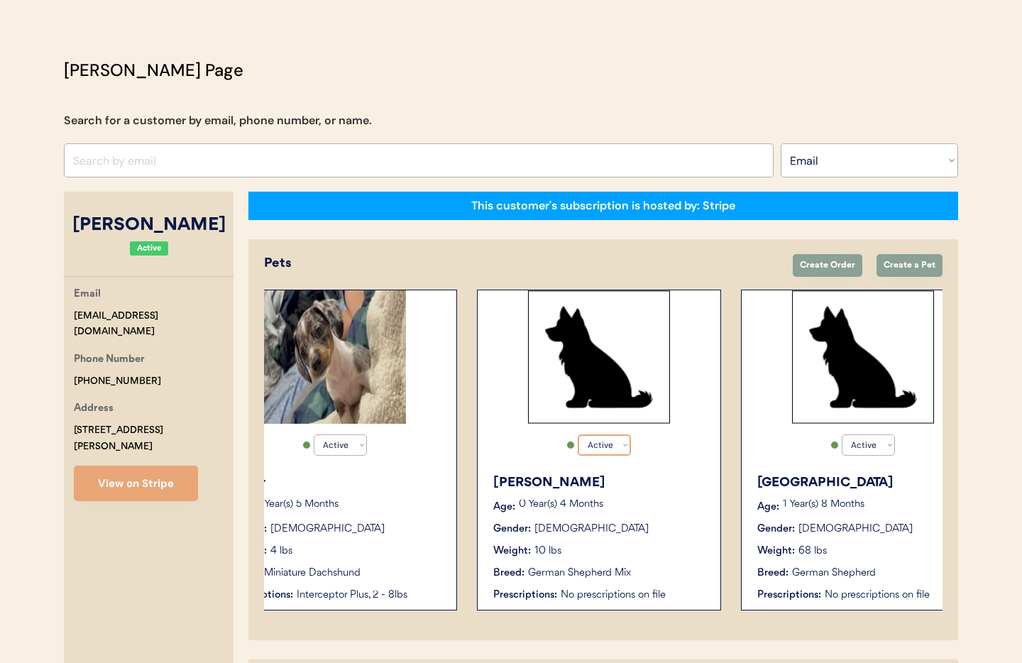
click at [608, 444] on select "Active Active Inactive" at bounding box center [604, 444] width 53 height 21
click at [578, 434] on select "Active Active Inactive" at bounding box center [604, 444] width 53 height 21
select select "true"
select select "false"
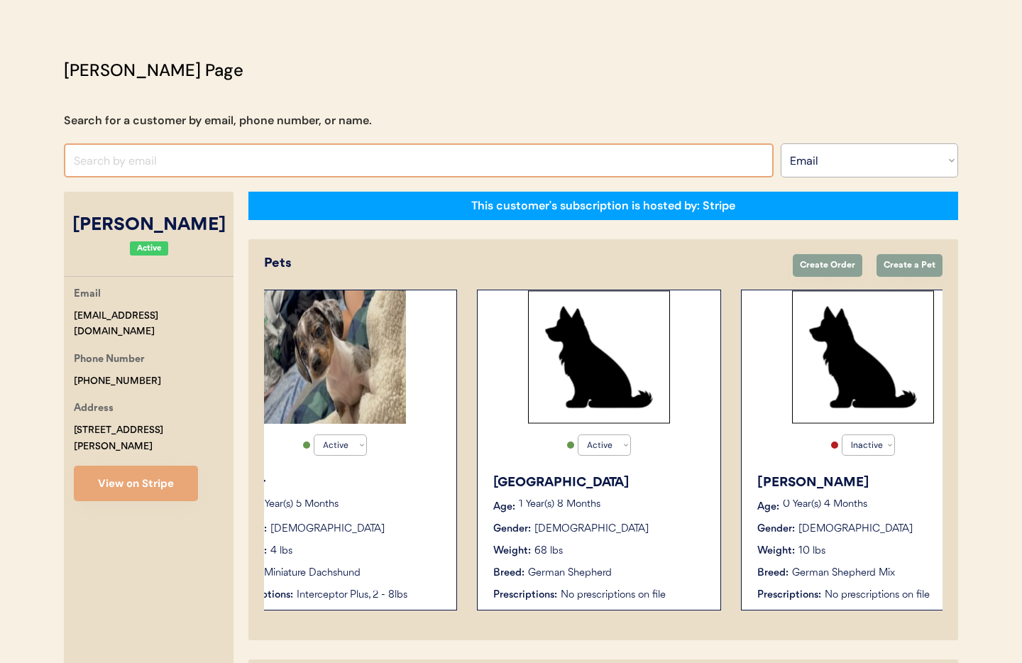
click at [201, 172] on input "input" at bounding box center [419, 160] width 710 height 34
paste input "ryrypaige99@gmail.com"
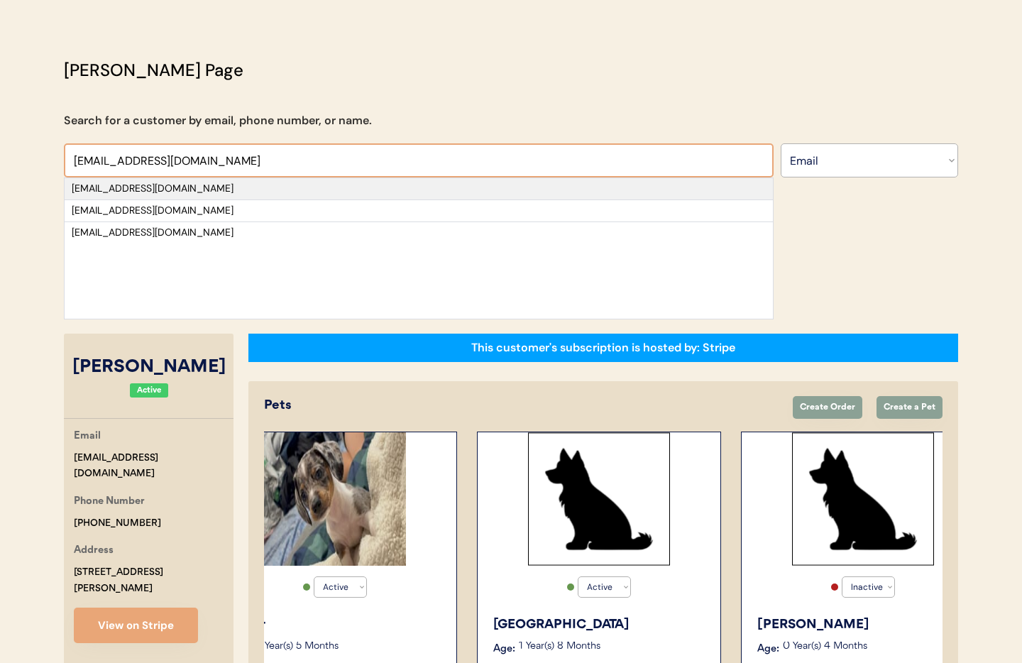
type input "ryrypaige99@gmail.com"
click at [222, 183] on div "ryrypaige99@gmail.com" at bounding box center [419, 189] width 694 height 14
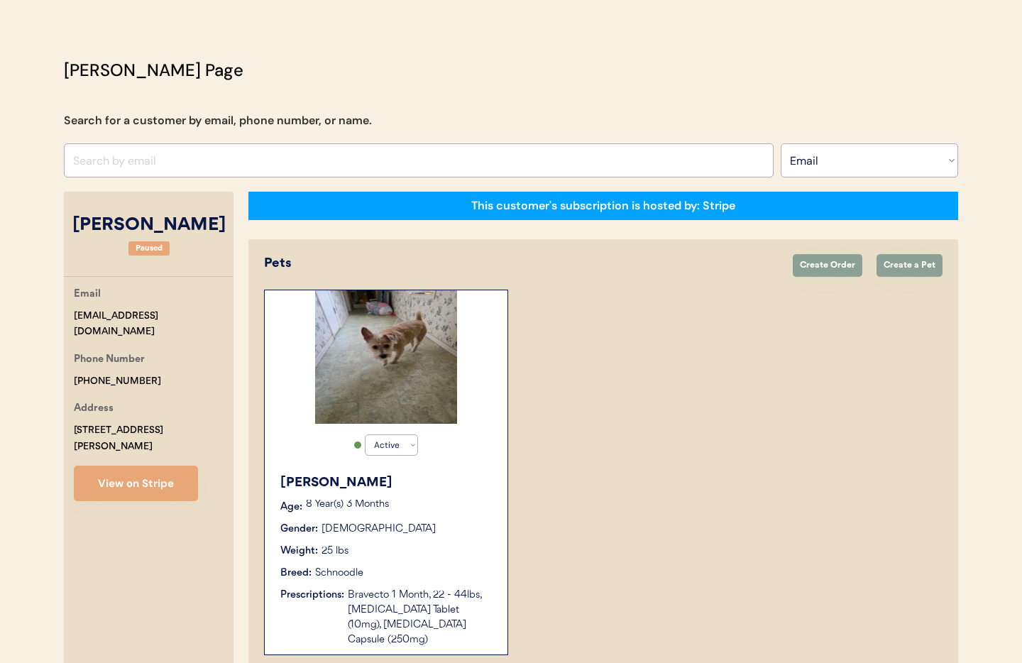
click at [478, 513] on div "8 Year(s) 3 Months" at bounding box center [399, 507] width 187 height 14
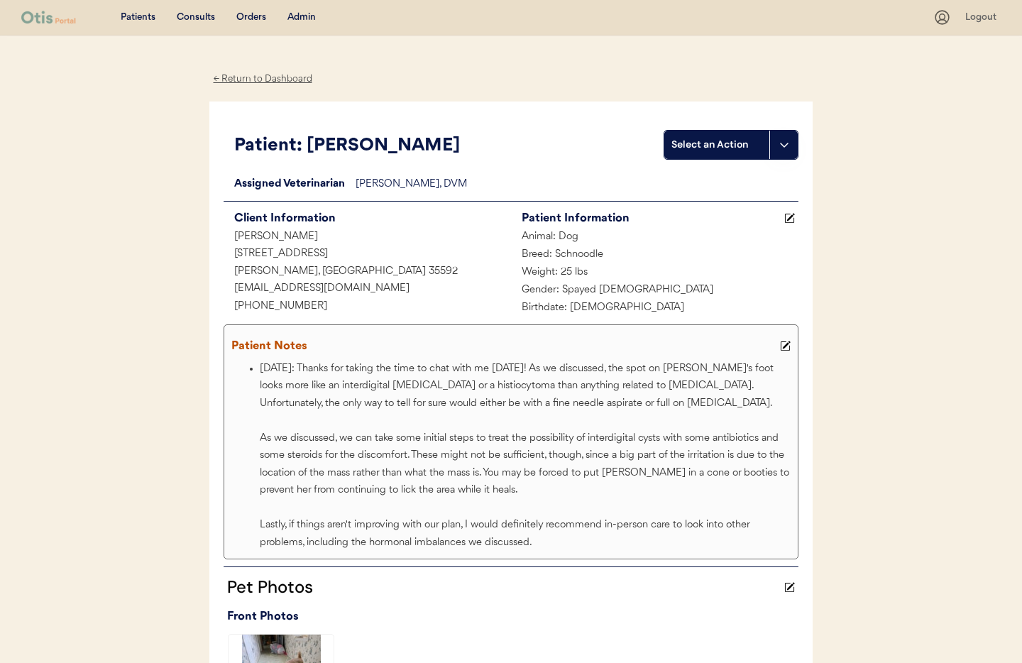
click at [268, 80] on div "← Return to Dashboard" at bounding box center [262, 79] width 106 height 16
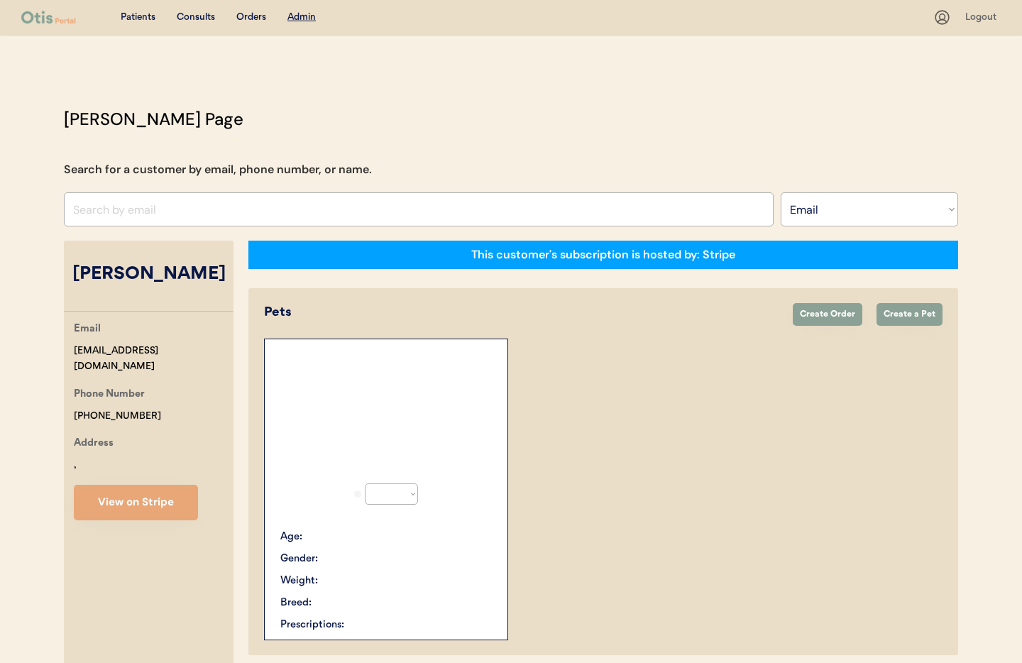
select select ""Email""
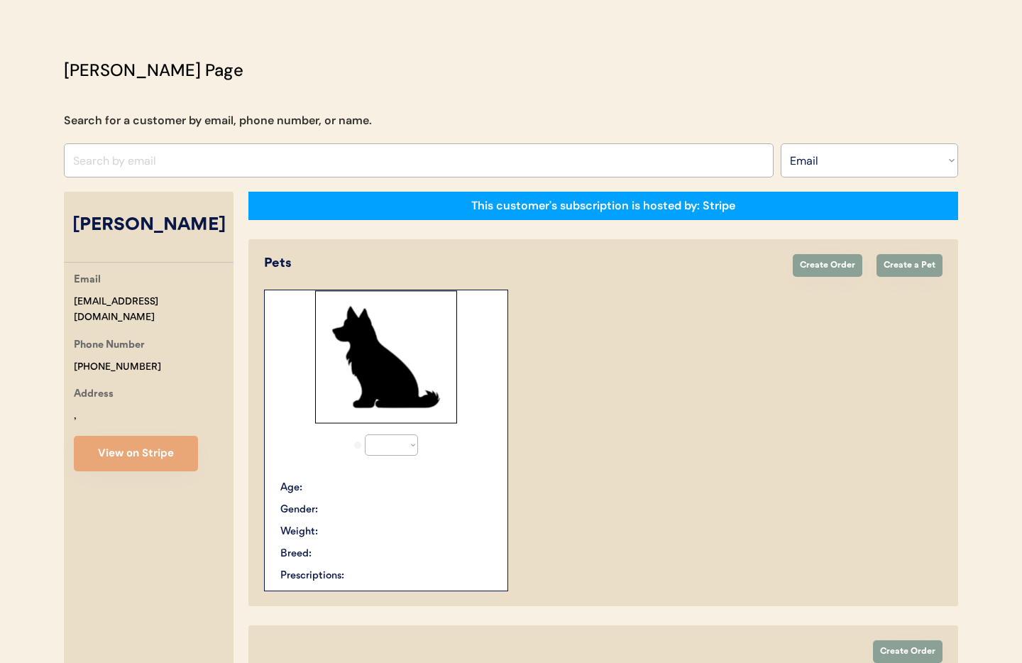
select select "true"
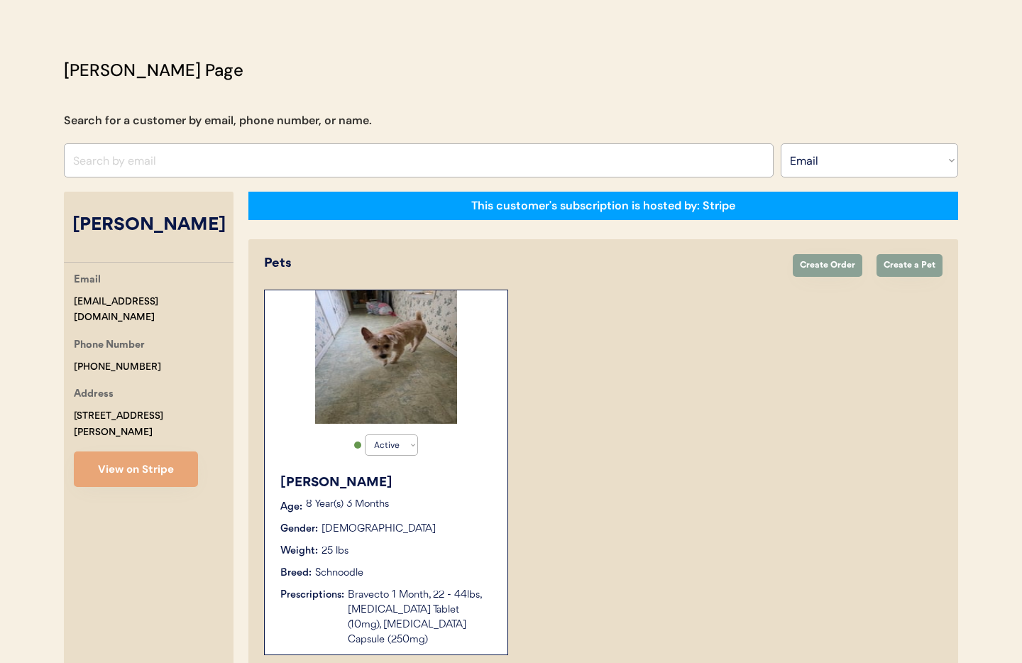
scroll to position [50, 0]
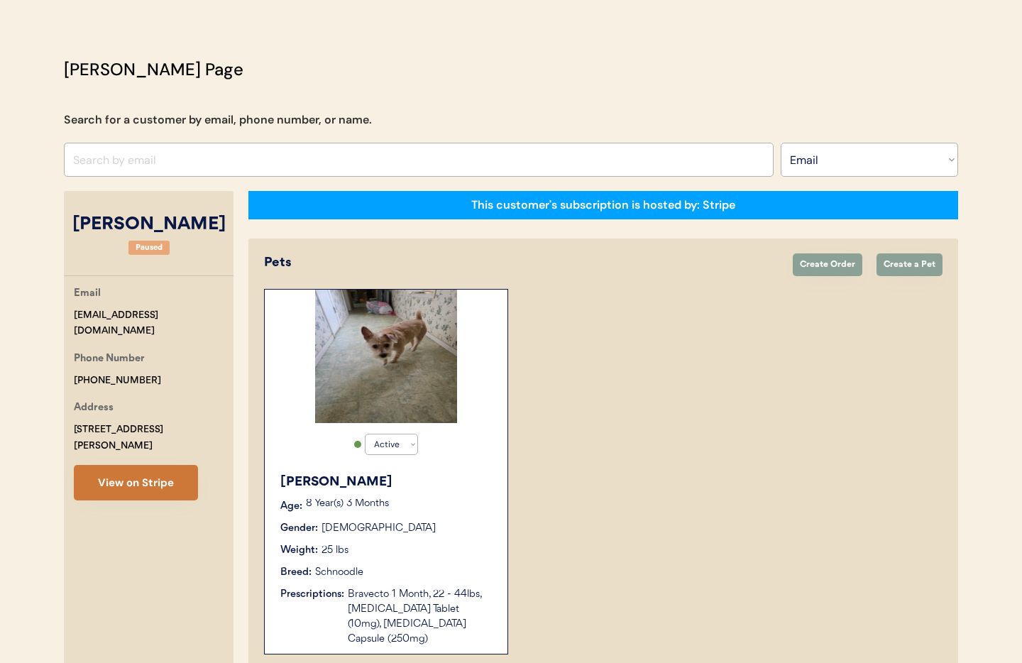
click at [141, 465] on button "View on Stripe" at bounding box center [136, 482] width 124 height 35
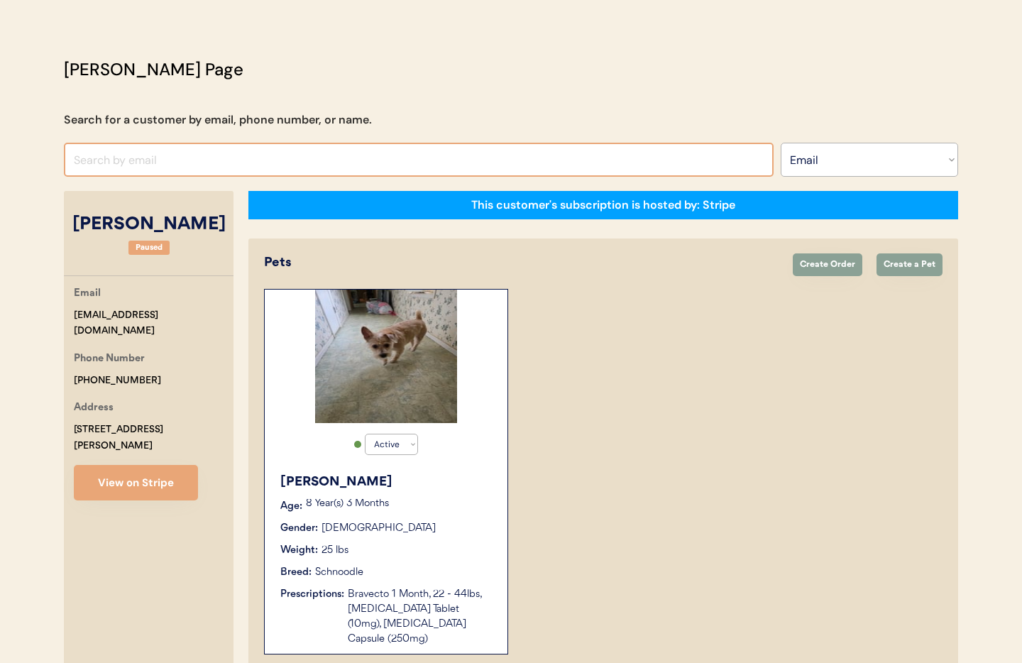
paste input "[PERSON_NAME]"
drag, startPoint x: 180, startPoint y: 163, endPoint x: 172, endPoint y: 164, distance: 7.9
click at [179, 163] on input "input" at bounding box center [419, 160] width 710 height 34
drag, startPoint x: 167, startPoint y: 164, endPoint x: 99, endPoint y: 165, distance: 67.5
click at [13, 159] on div "Patients Consults Orders Admin Logout [PERSON_NAME] Admin Page Search for a cus…" at bounding box center [511, 538] width 1022 height 1177
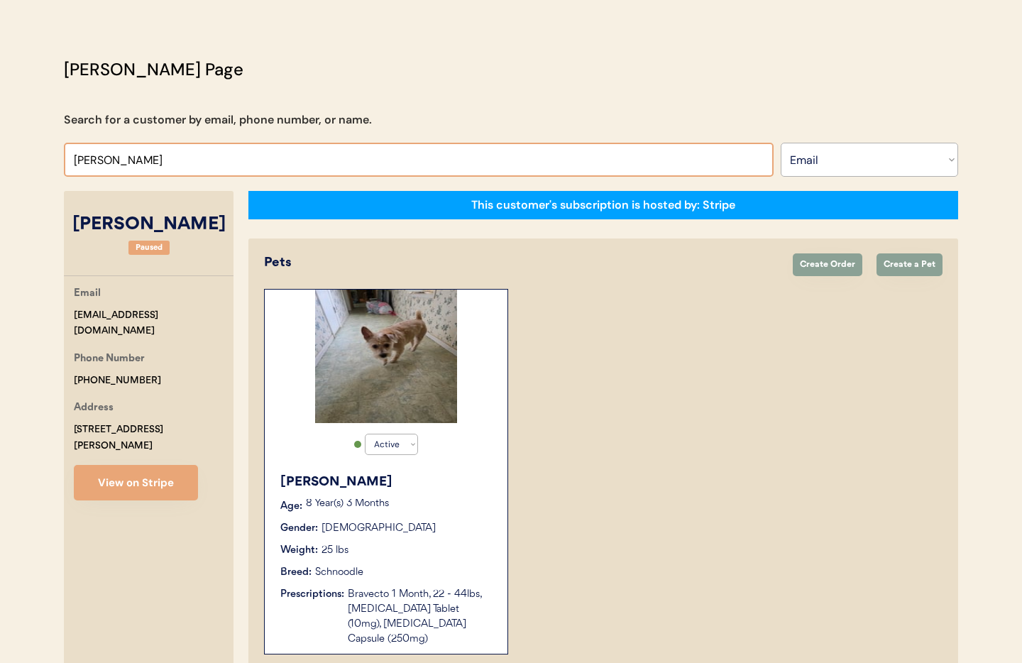
paste input "[EMAIL_ADDRESS][DOMAIN_NAME]"
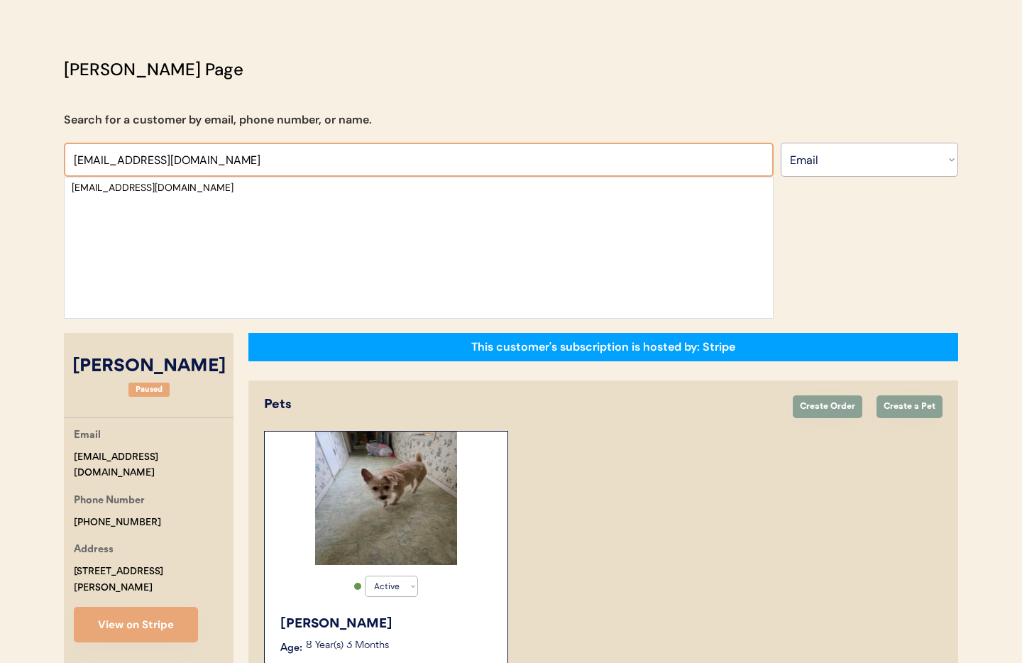
type input "[EMAIL_ADDRESS][DOMAIN_NAME]"
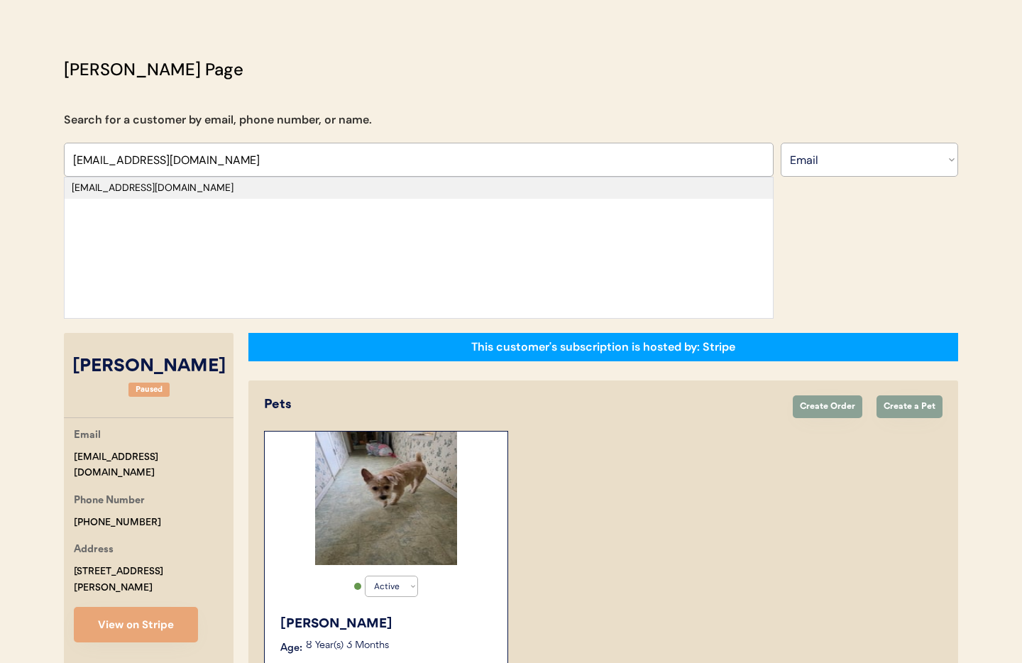
click at [170, 185] on div "[EMAIL_ADDRESS][DOMAIN_NAME]" at bounding box center [419, 188] width 694 height 14
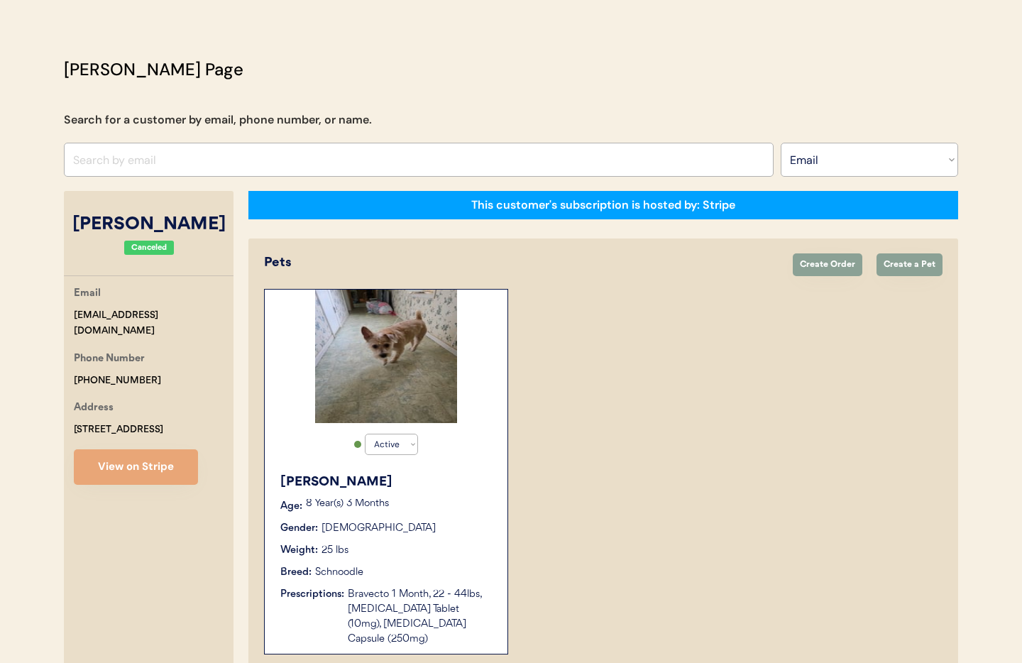
select select "true"
select select "false"
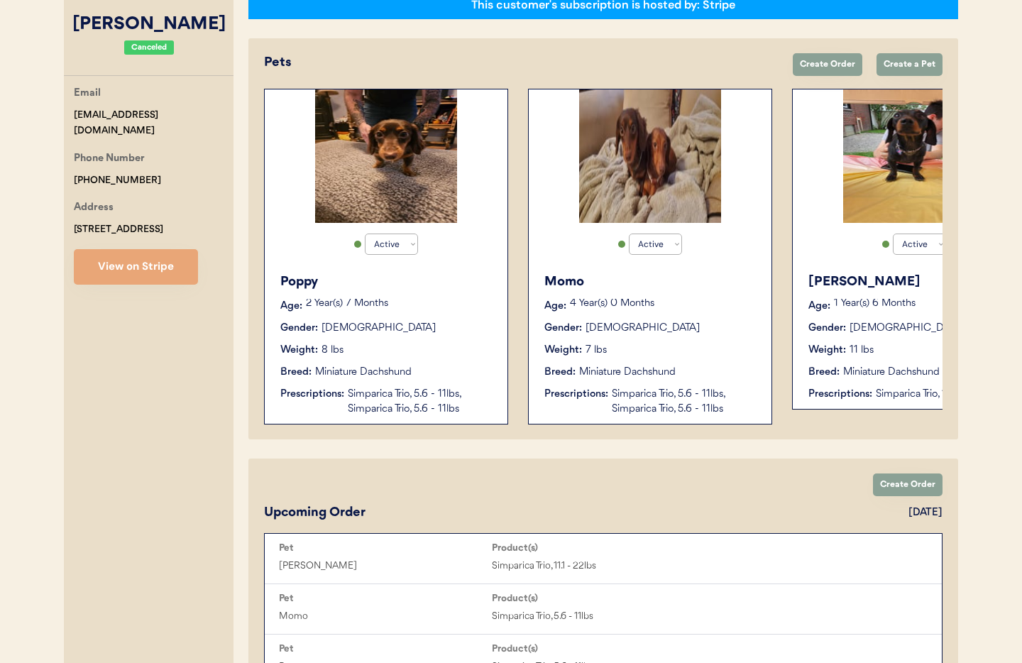
scroll to position [233, 0]
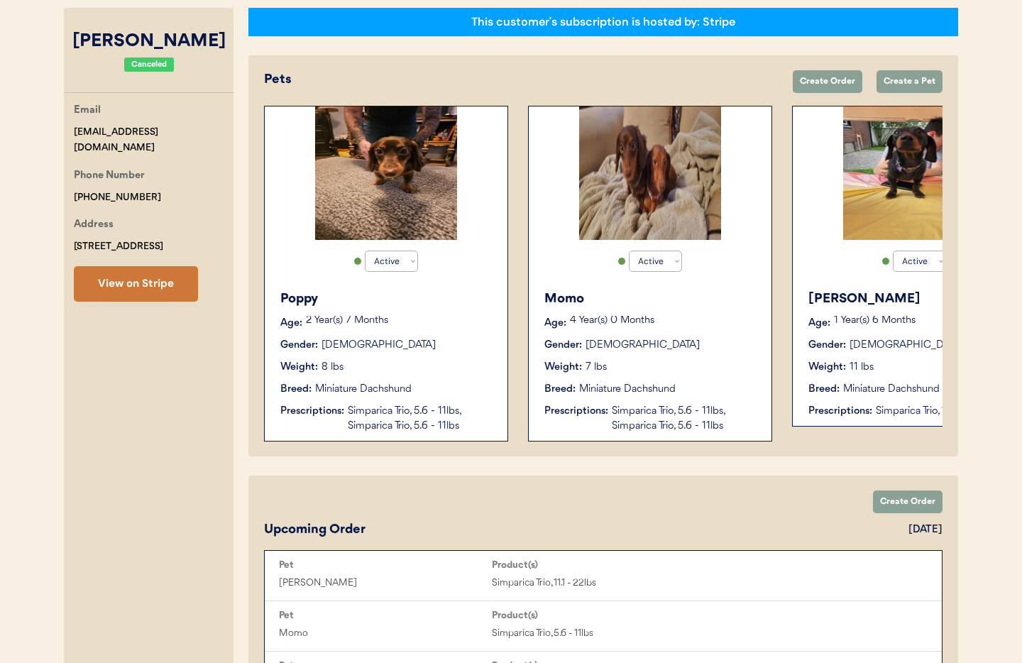
click at [146, 274] on button "View on Stripe" at bounding box center [136, 283] width 124 height 35
click at [433, 419] on div "Simparica Trio, 5.6 - 11lbs, Simparica Trio, 5.6 - 11lbs" at bounding box center [421, 419] width 146 height 30
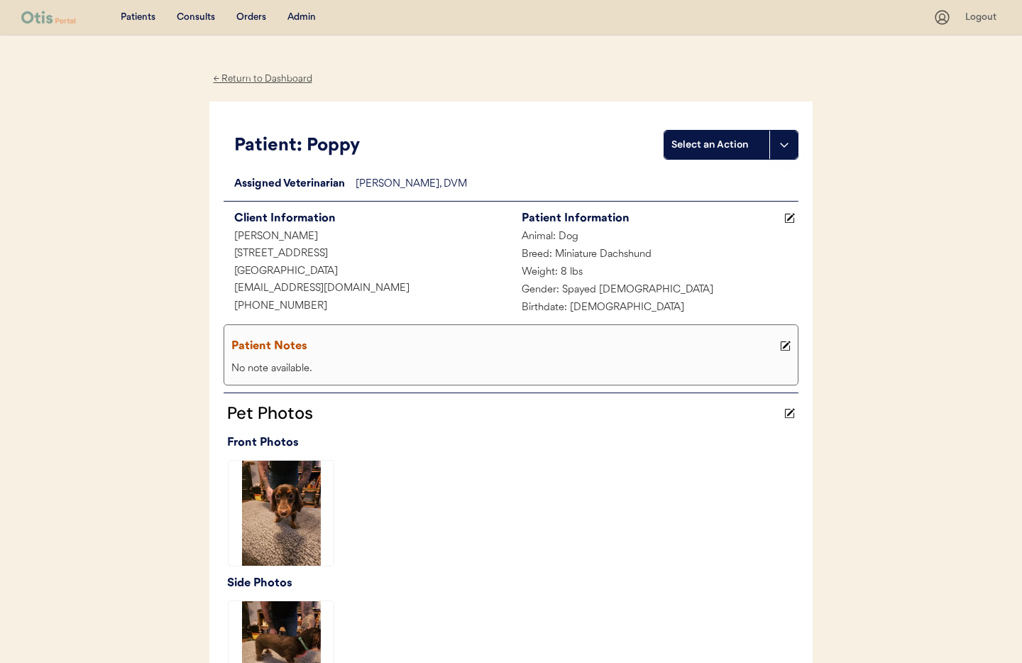
click at [268, 77] on div "← Return to Dashboard" at bounding box center [262, 79] width 106 height 16
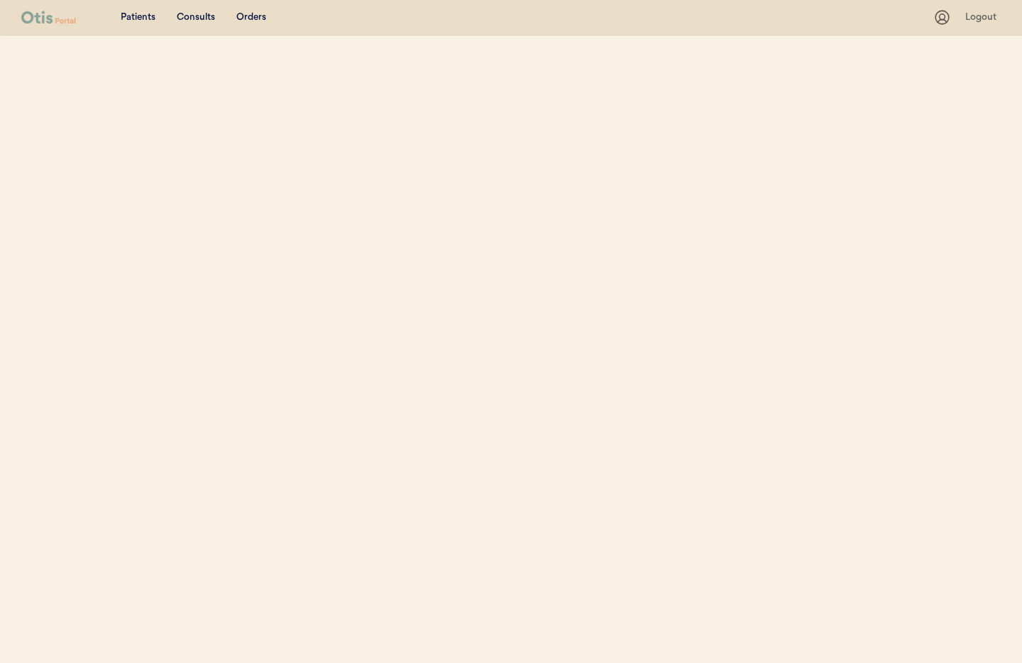
select select ""Email""
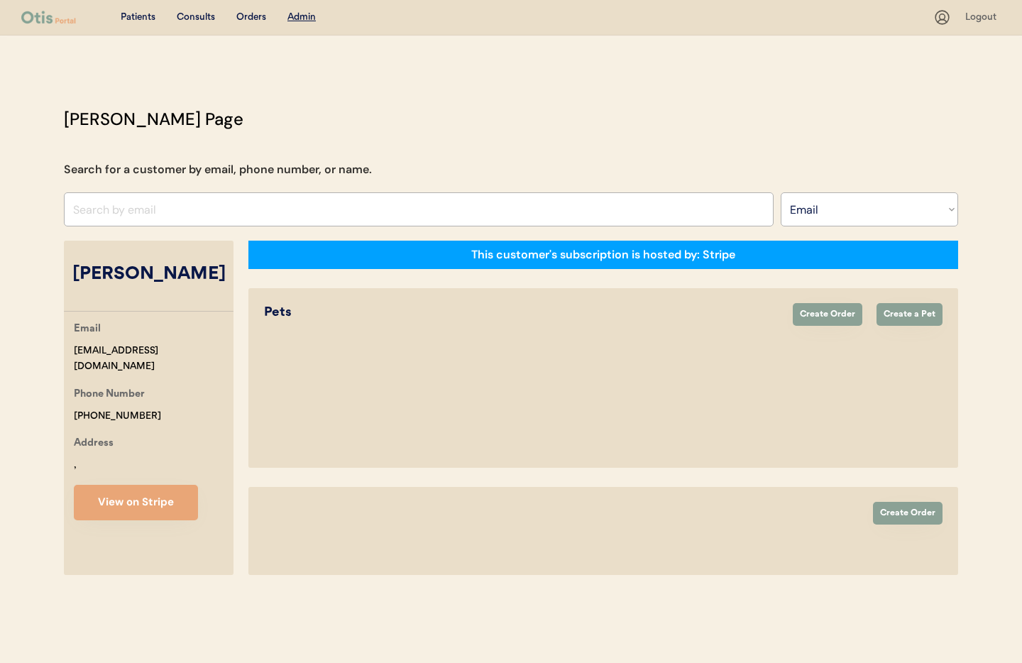
select select "true"
select select "false"
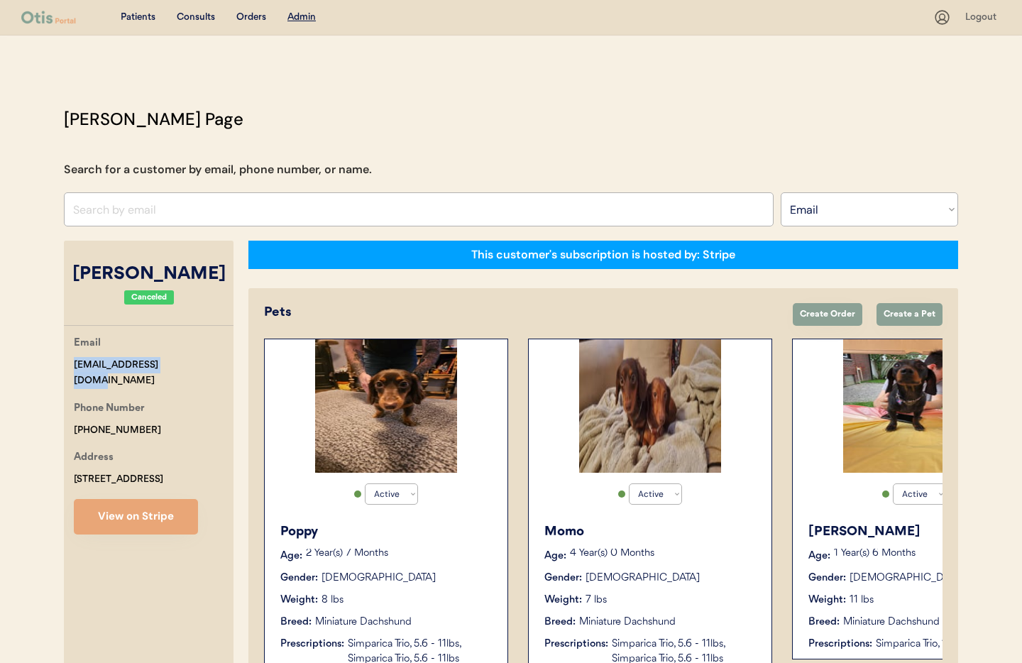
drag, startPoint x: 148, startPoint y: 362, endPoint x: 75, endPoint y: 364, distance: 72.4
click at [72, 364] on div "Email dingbat2020@live.com Phone Number +17165361851 Address 676 woodland dr Bu…" at bounding box center [149, 434] width 170 height 199
copy div "dingbat2020@live.com"
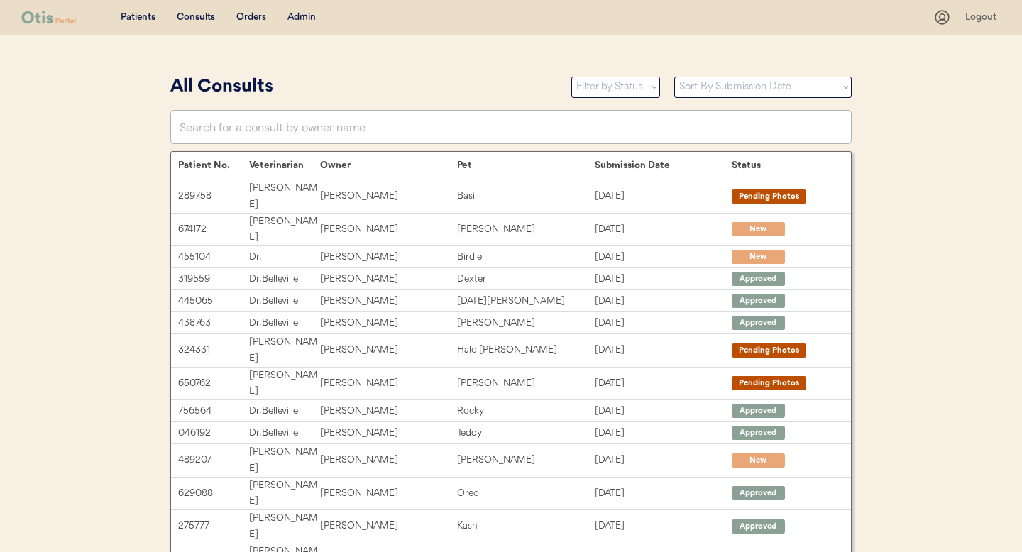
click at [307, 15] on div "Admin" at bounding box center [301, 18] width 28 height 14
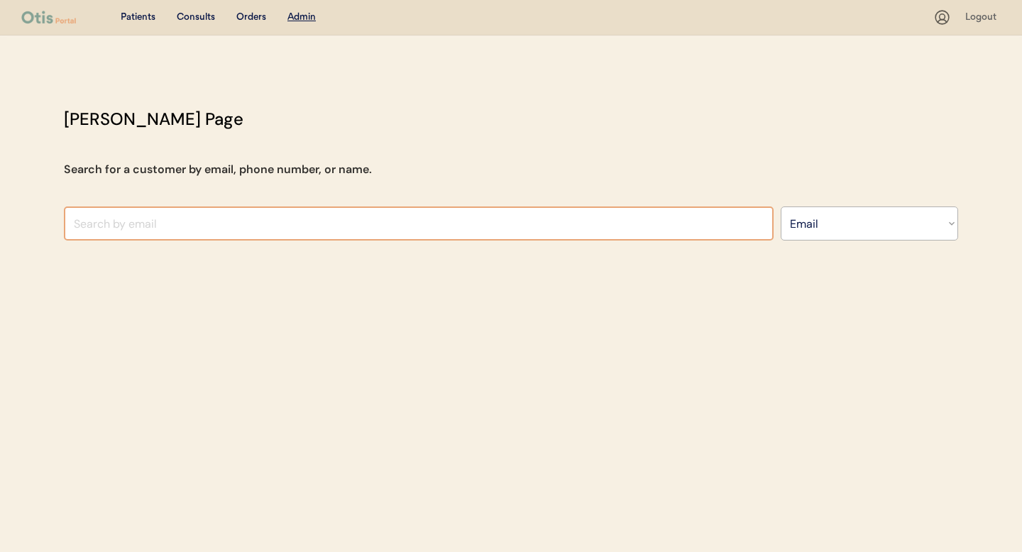
click at [216, 217] on input "input" at bounding box center [419, 224] width 710 height 34
click at [867, 229] on select "Search By Name Email Phone Number" at bounding box center [869, 224] width 177 height 34
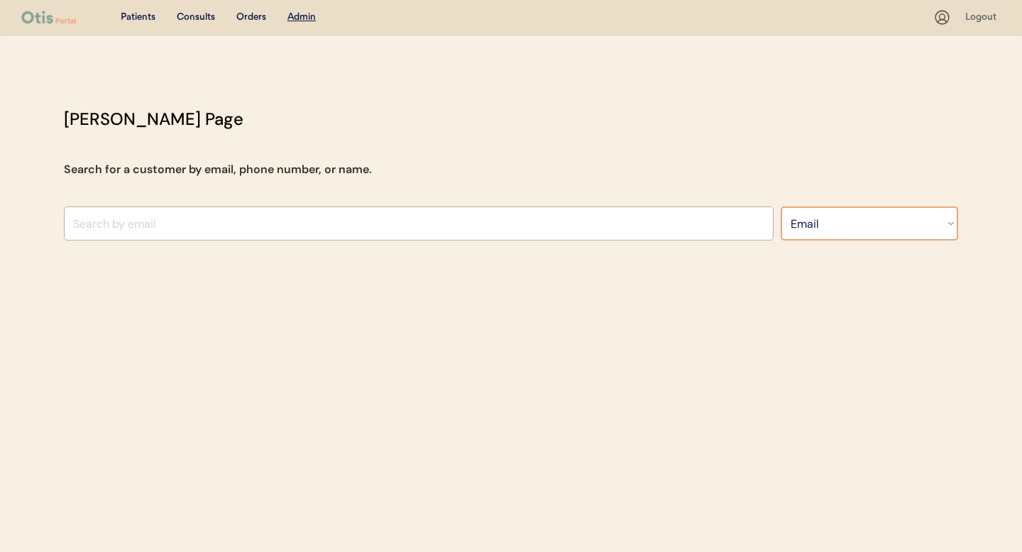
select select ""Name""
click at [781, 207] on select "Search By Name Email Phone Number" at bounding box center [869, 224] width 177 height 34
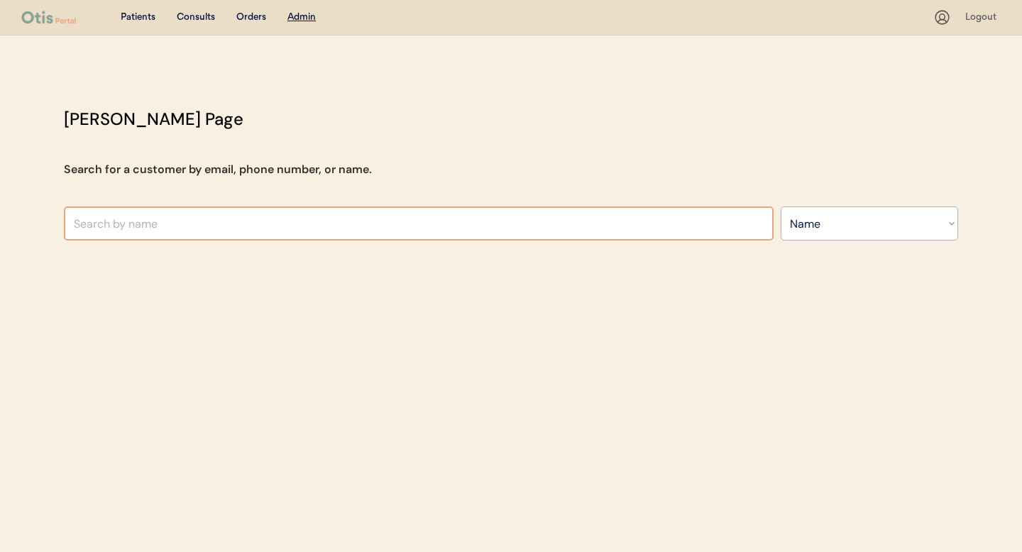
click at [302, 230] on input "text" at bounding box center [419, 224] width 710 height 34
type input "April"
type input "April Thomas"
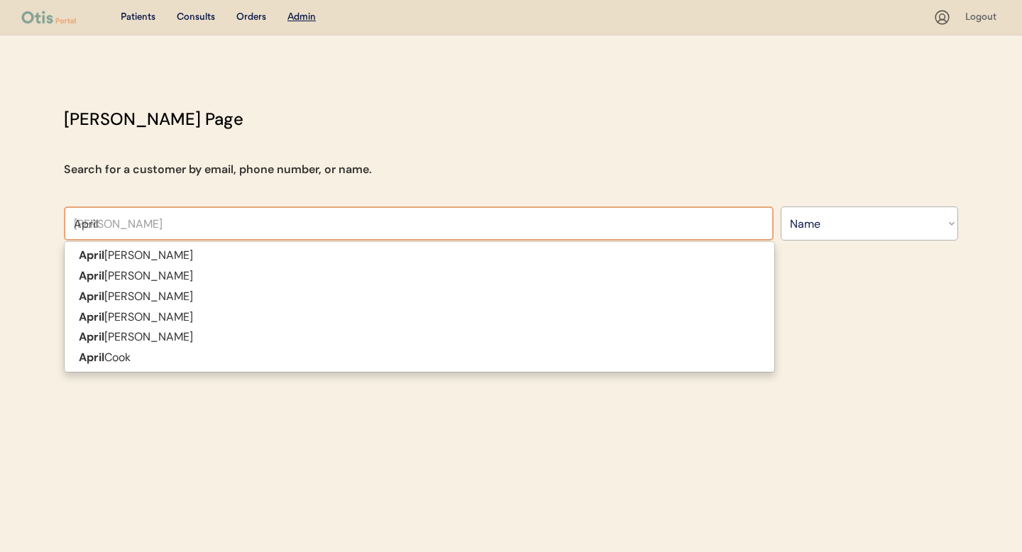
type input "April L"
type input "April L Gordon"
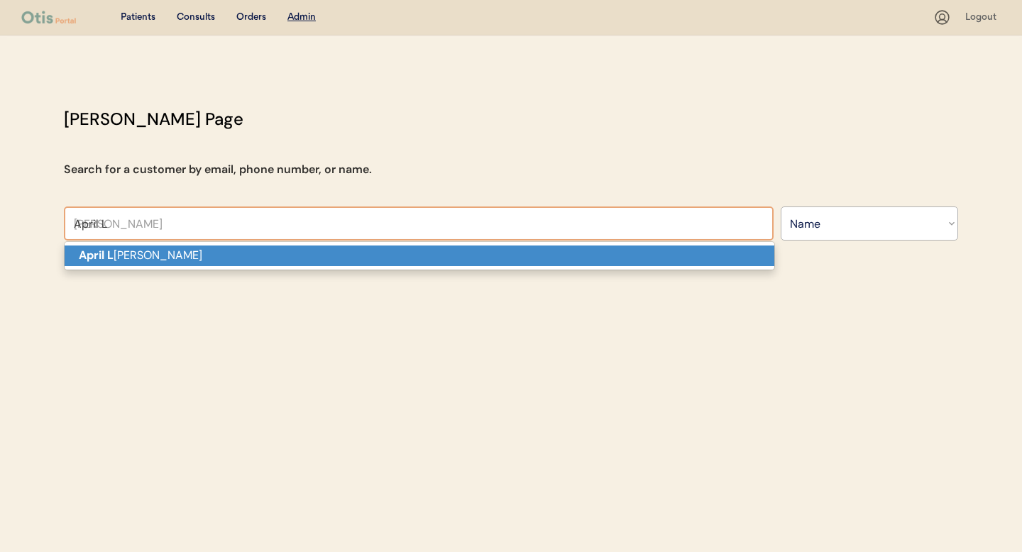
click at [316, 261] on p "April L Gordon" at bounding box center [420, 256] width 710 height 21
type input "April L Gordon"
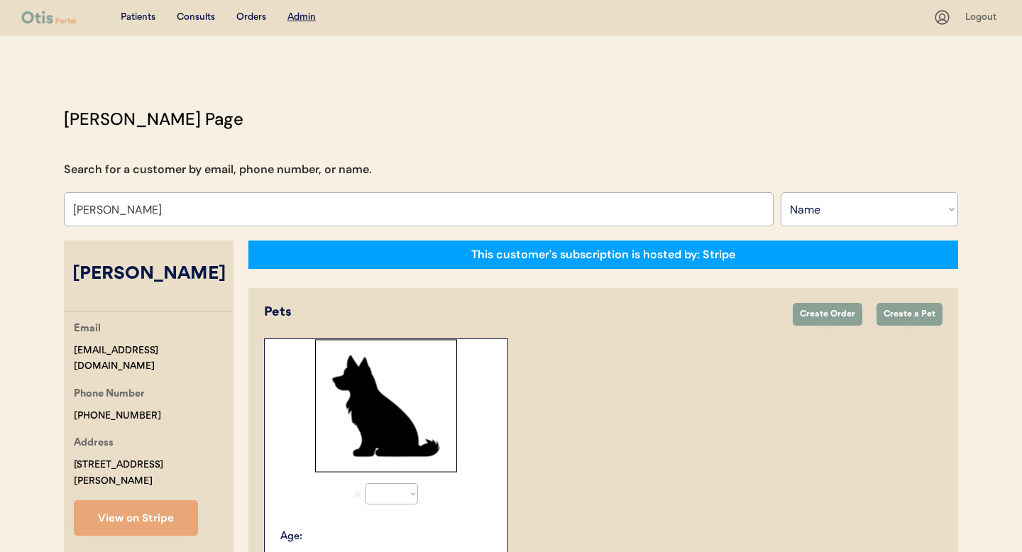
select select "true"
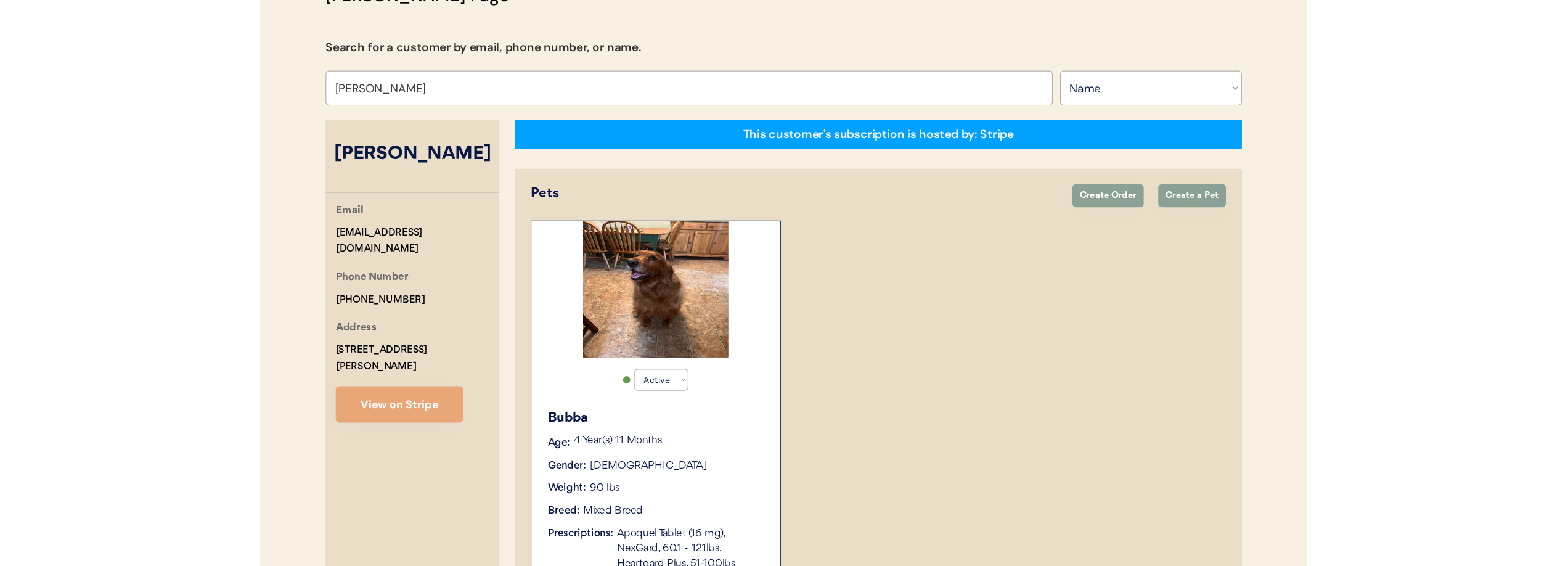
scroll to position [103, 0]
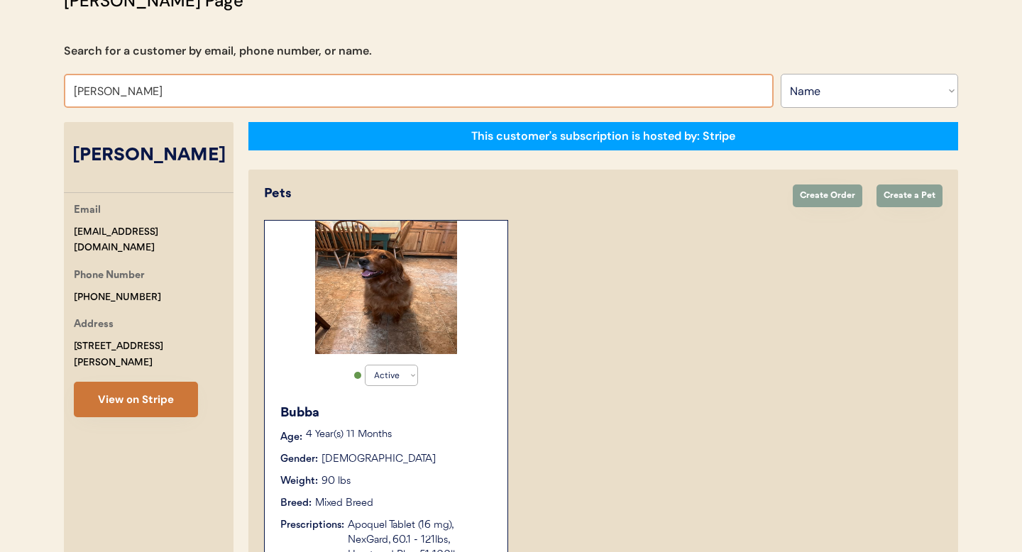
click at [158, 382] on button "View on Stripe" at bounding box center [136, 399] width 124 height 35
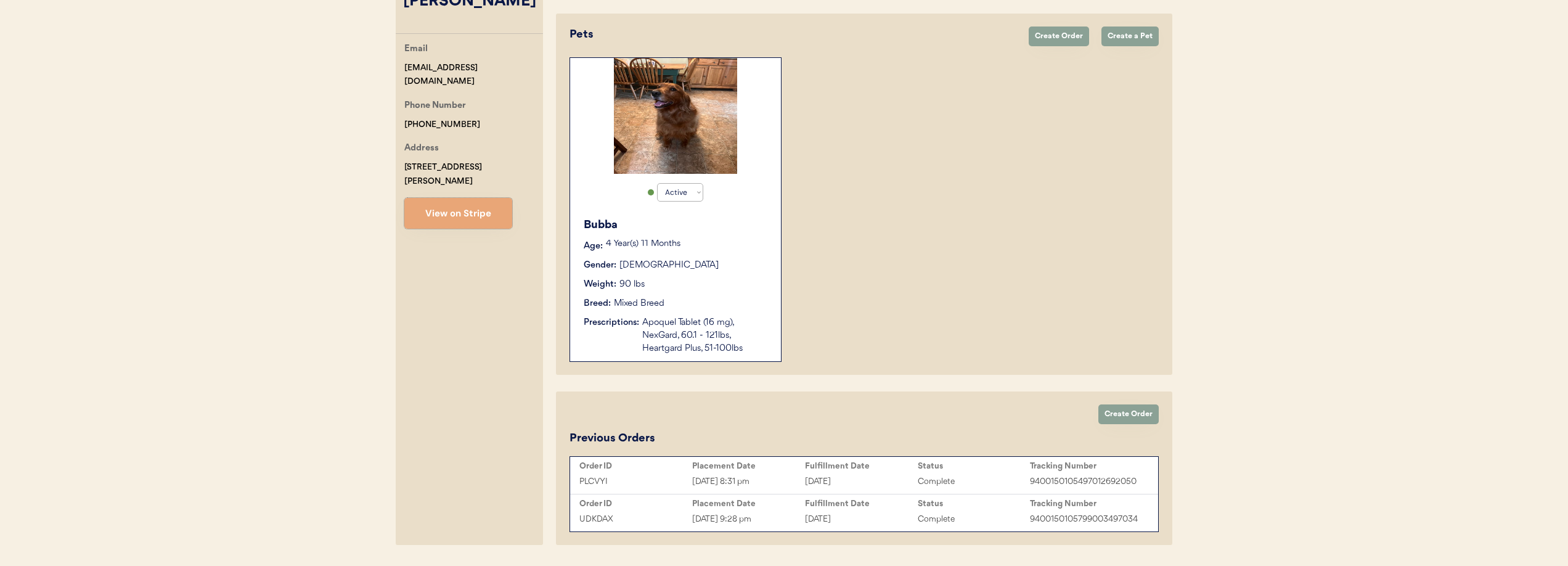
scroll to position [240, 0]
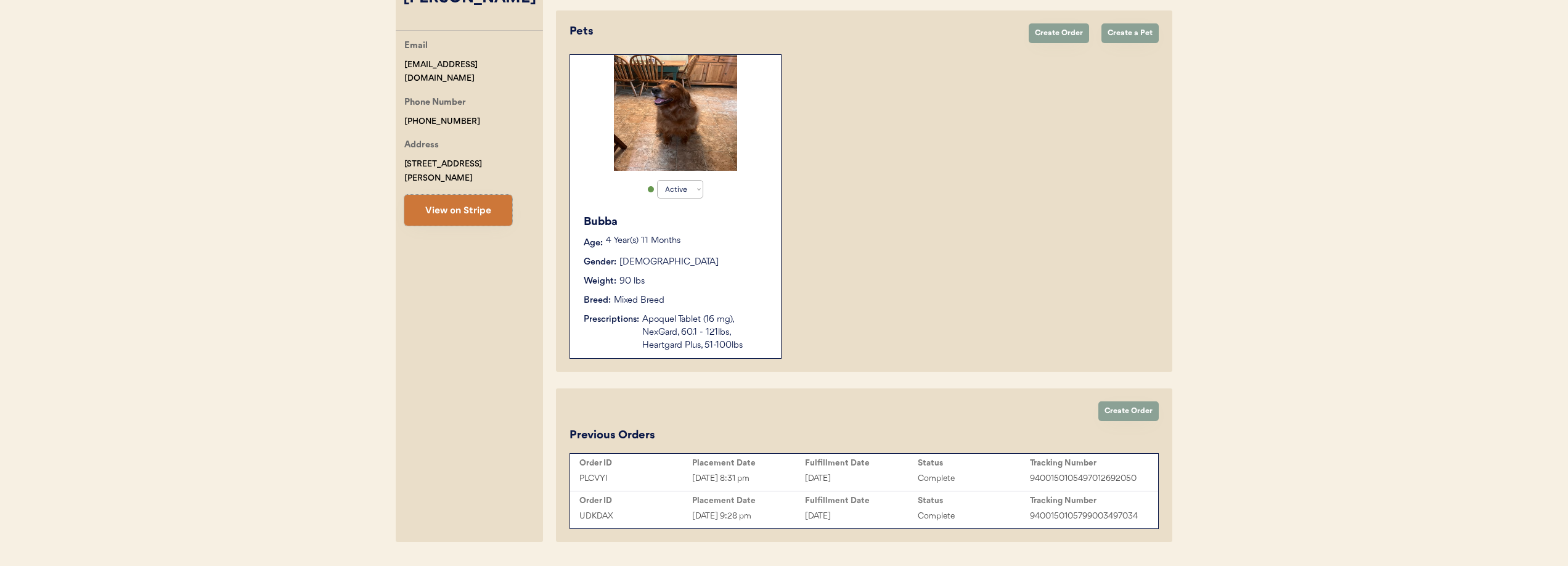
click at [468, 203] on button "View on Stripe" at bounding box center [458, 209] width 108 height 30
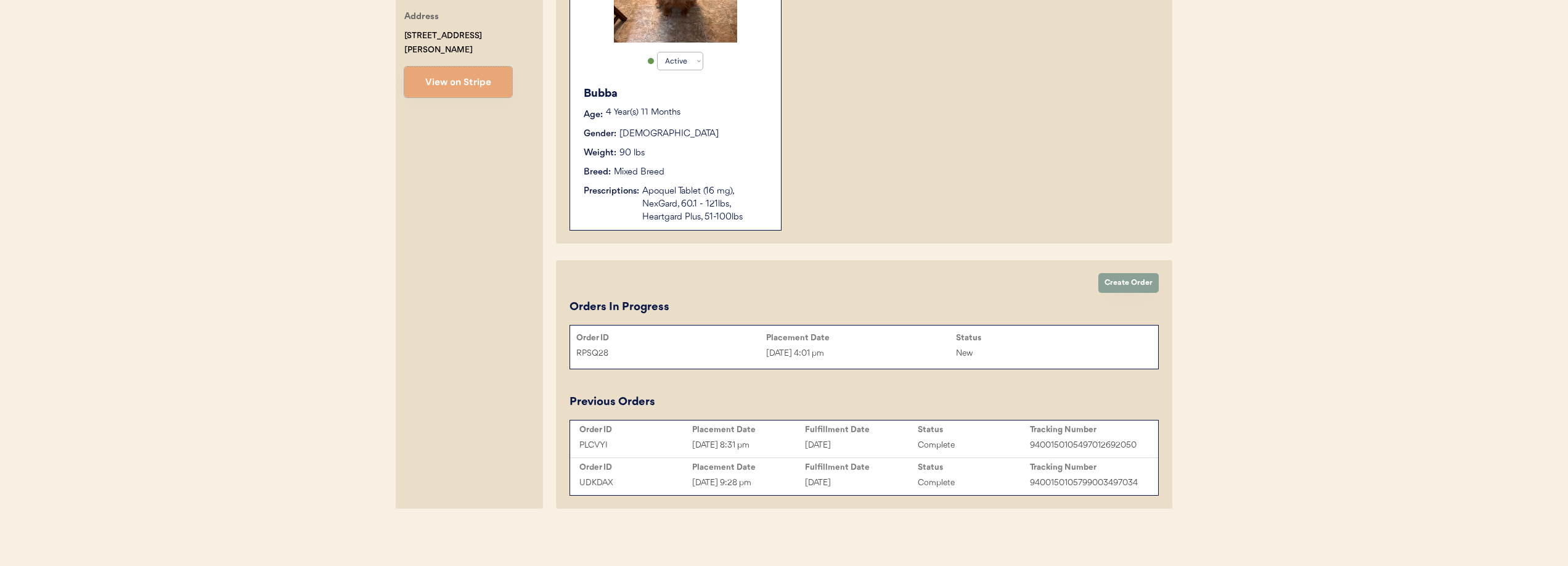
scroll to position [0, 0]
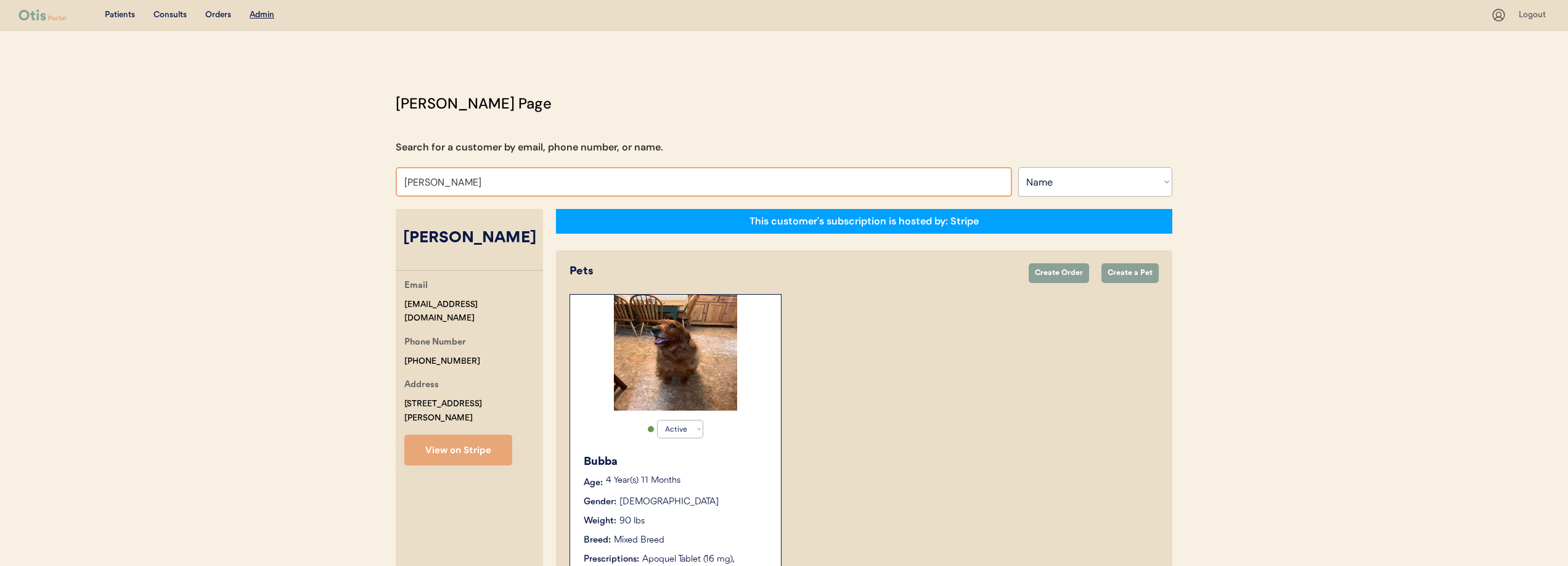
drag, startPoint x: 479, startPoint y: 181, endPoint x: 356, endPoint y: 173, distance: 123.3
click at [356, 173] on div "Patients Consults Orders Admin Logout Otis Admin Page Search for a customer by …" at bounding box center [784, 466] width 1568 height 933
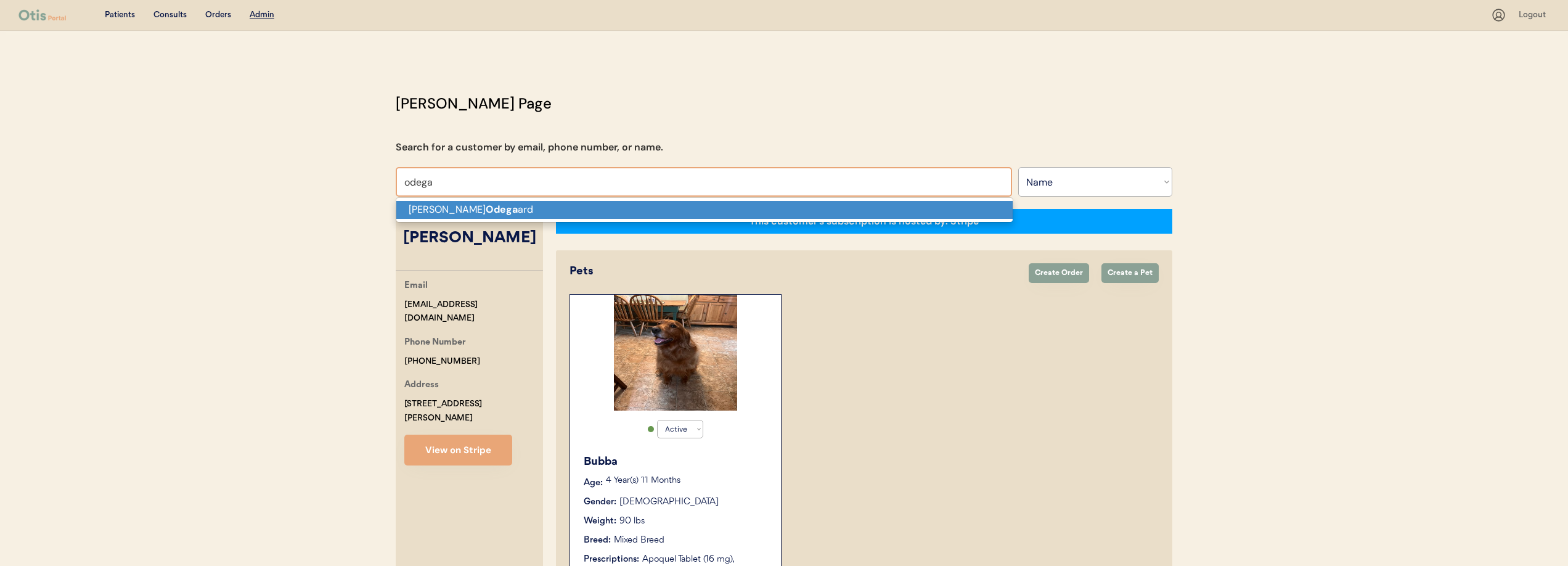
drag, startPoint x: 425, startPoint y: 206, endPoint x: 412, endPoint y: 206, distance: 13.0
click at [425, 206] on p "Megan Odega ard" at bounding box center [704, 209] width 616 height 18
type input "[PERSON_NAME]"
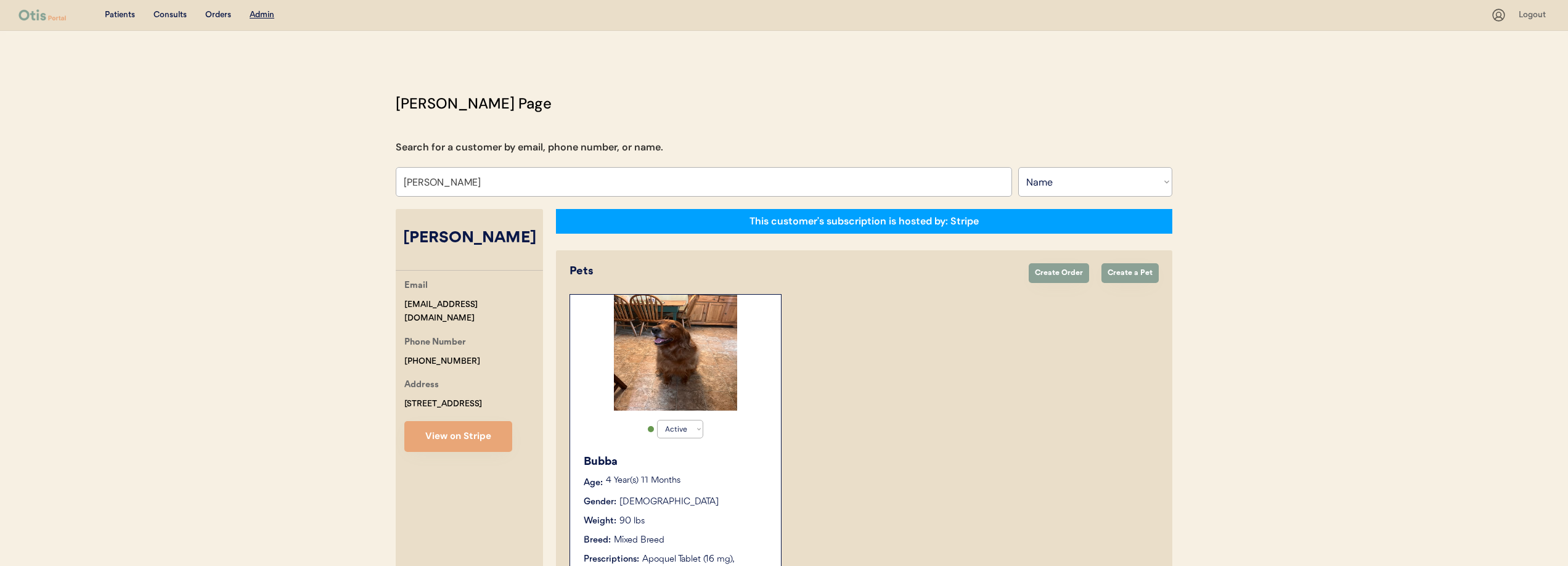
select select "true"
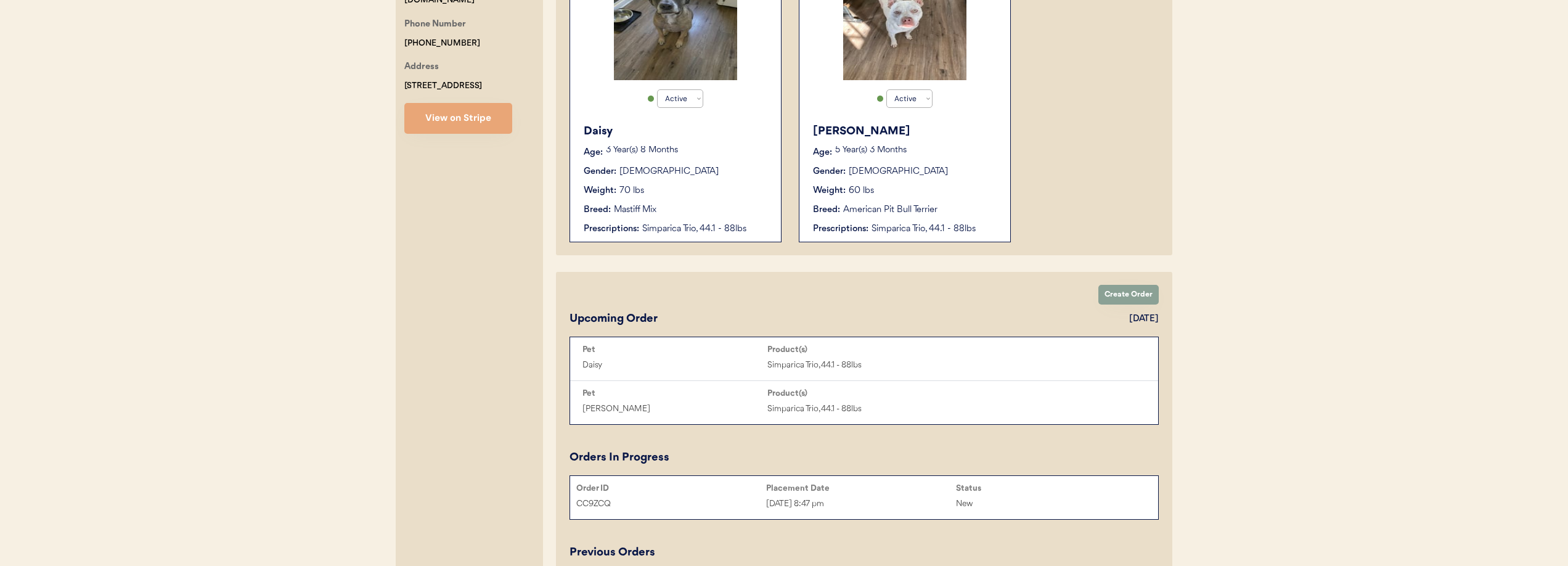
scroll to position [319, 0]
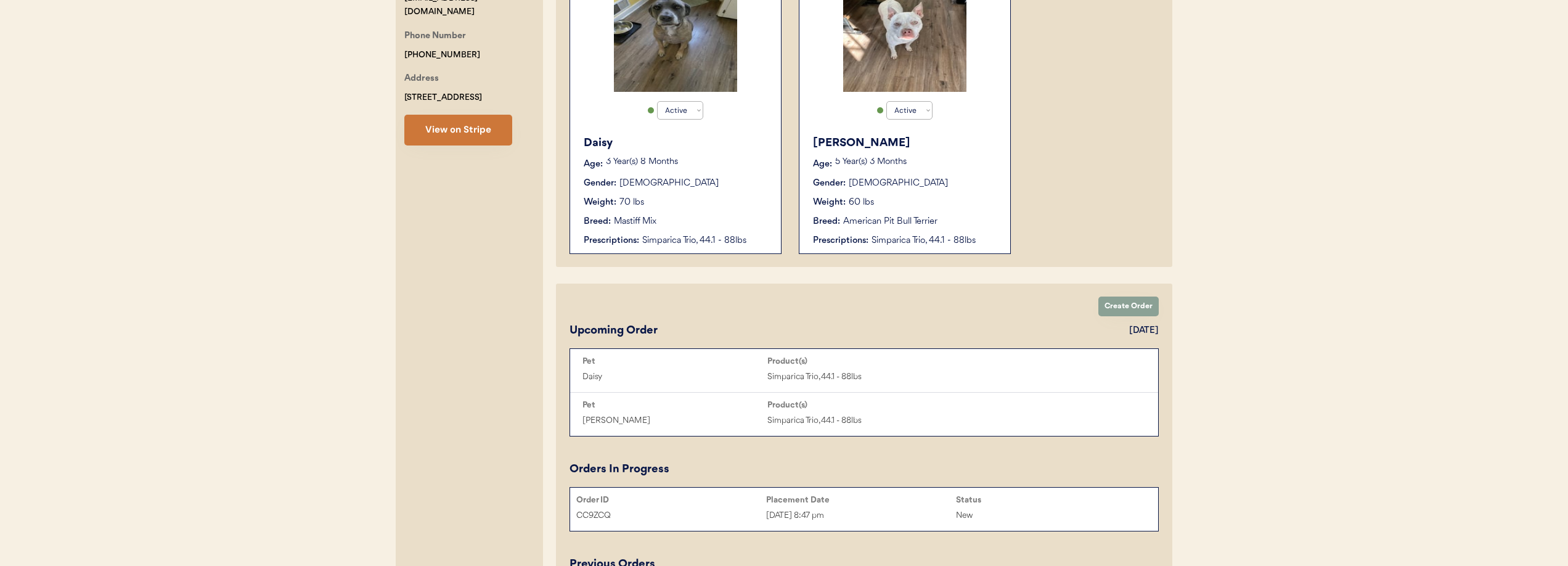
type input "[PERSON_NAME]"
click at [446, 124] on button "View on Stripe" at bounding box center [458, 129] width 108 height 30
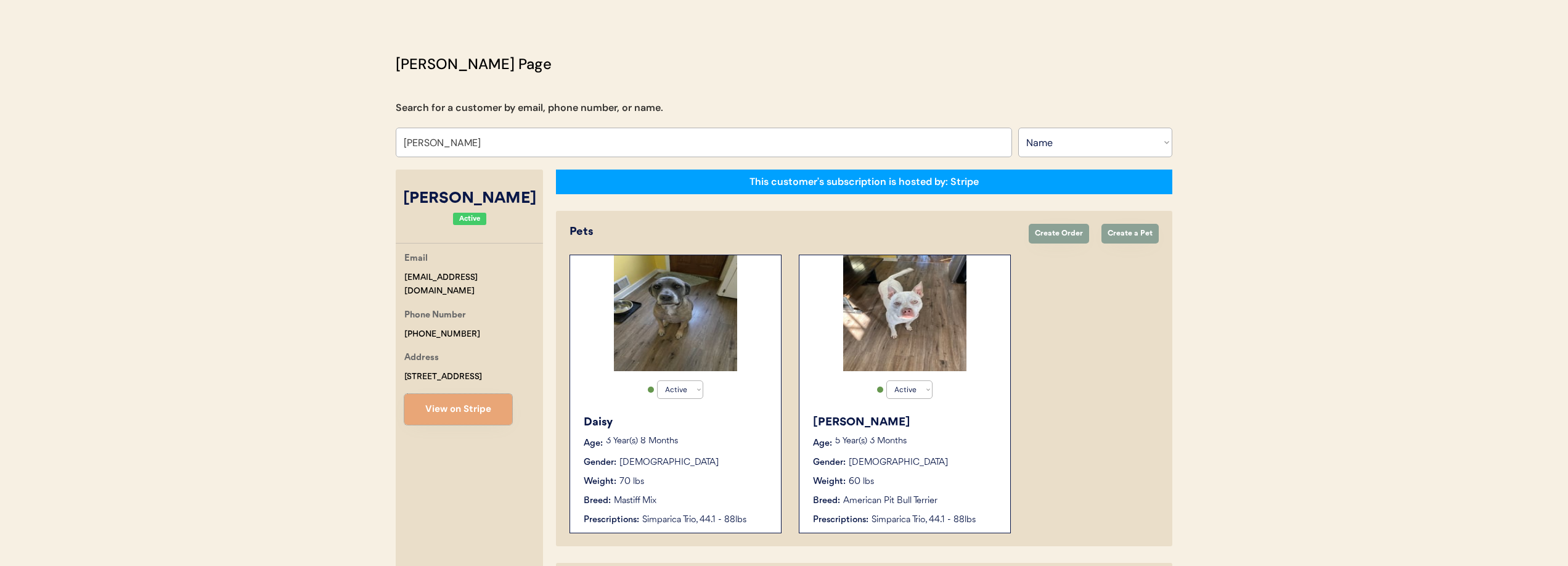
scroll to position [4, 0]
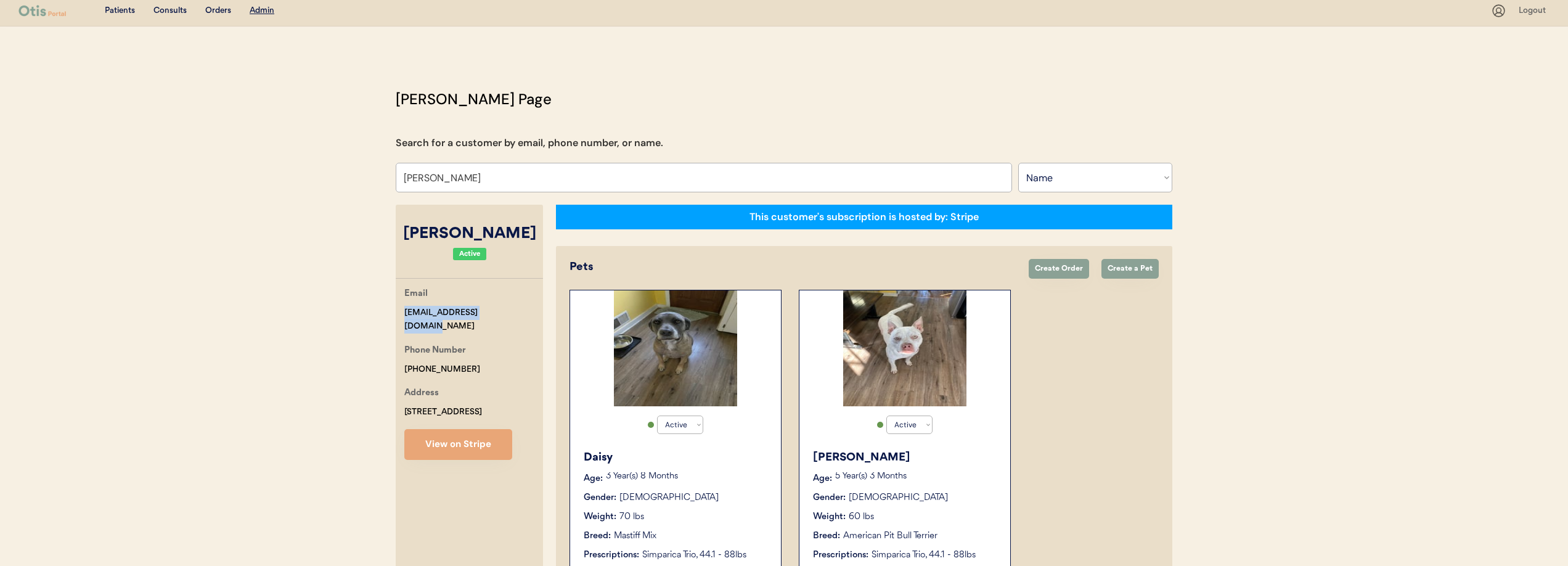
drag, startPoint x: 506, startPoint y: 310, endPoint x: 427, endPoint y: 309, distance: 79.0
click at [372, 304] on div "Patients Consults Orders Admin Logout Otis Admin Page Search for a customer by …" at bounding box center [784, 556] width 1568 height 1122
copy div "[EMAIL_ADDRESS][DOMAIN_NAME]"
click at [525, 364] on div "Email modegaard315@gmail.com Phone Number +17177193184 Address 16 South Main St…" at bounding box center [470, 372] width 148 height 173
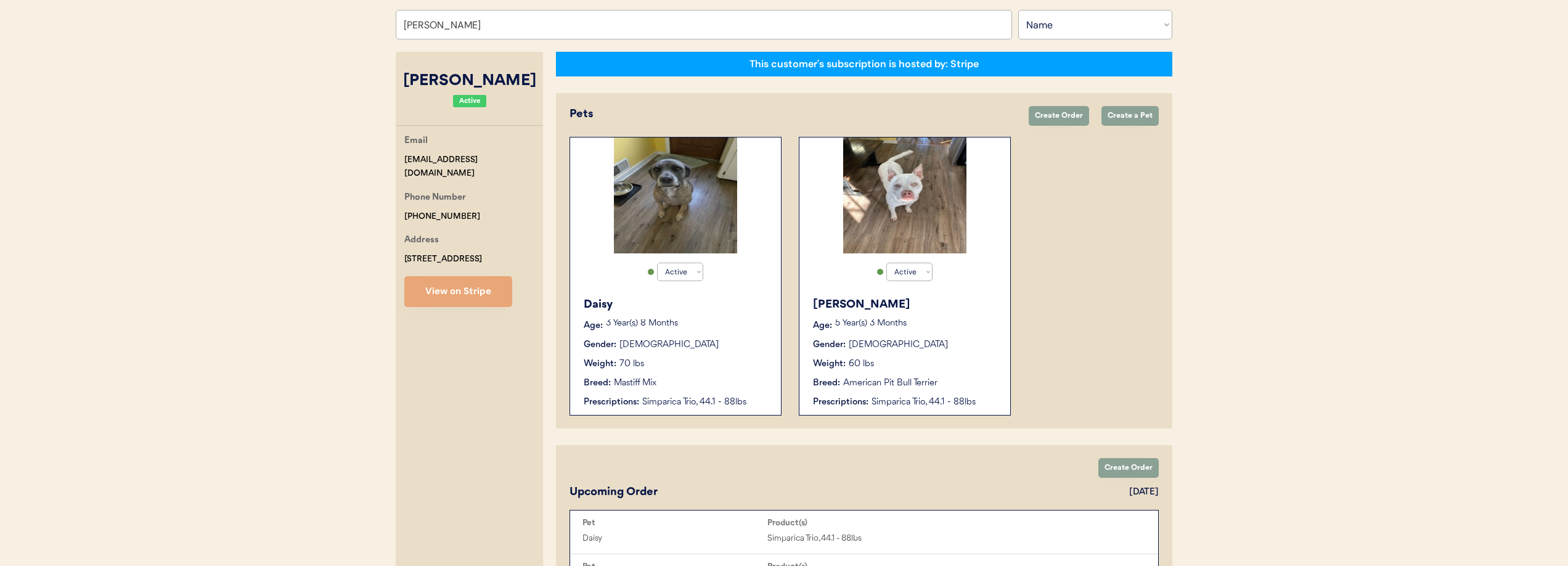
scroll to position [171, 0]
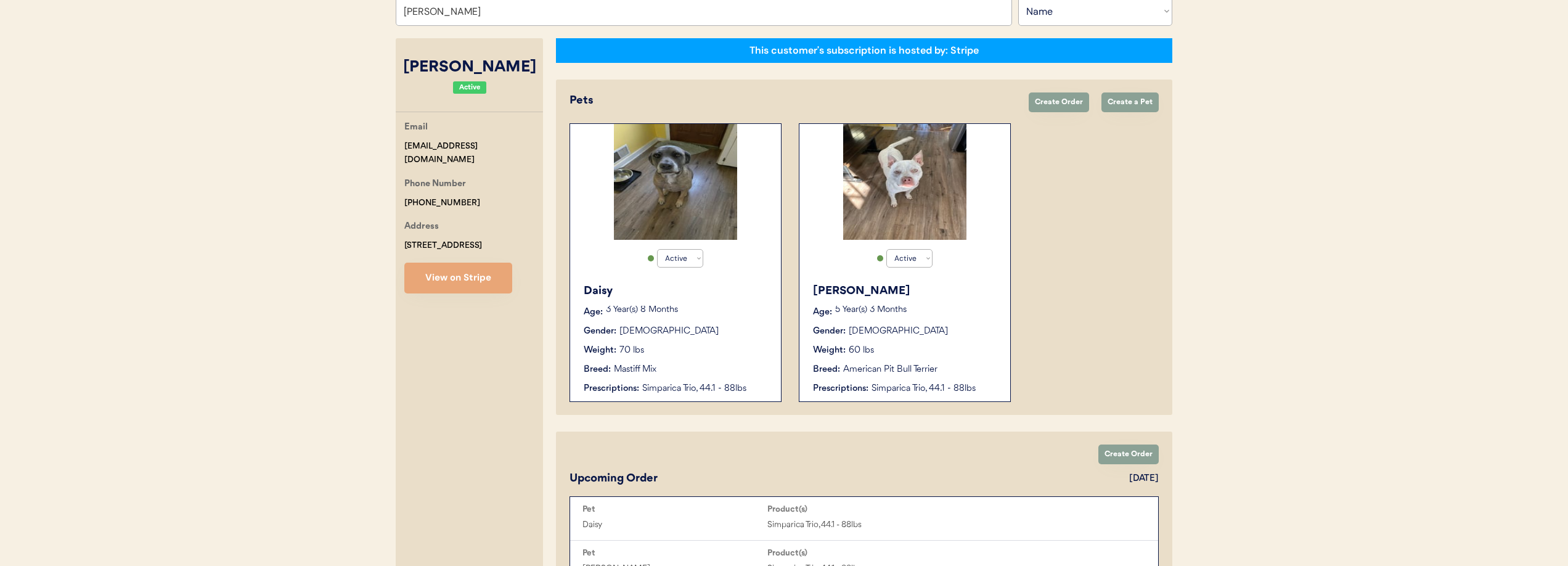
click at [685, 381] on div "Daisy Age: 3 Year(s) 8 Months Gender: Female Weight: 70 lbs Breed: Mastiff Mix …" at bounding box center [675, 339] width 199 height 124
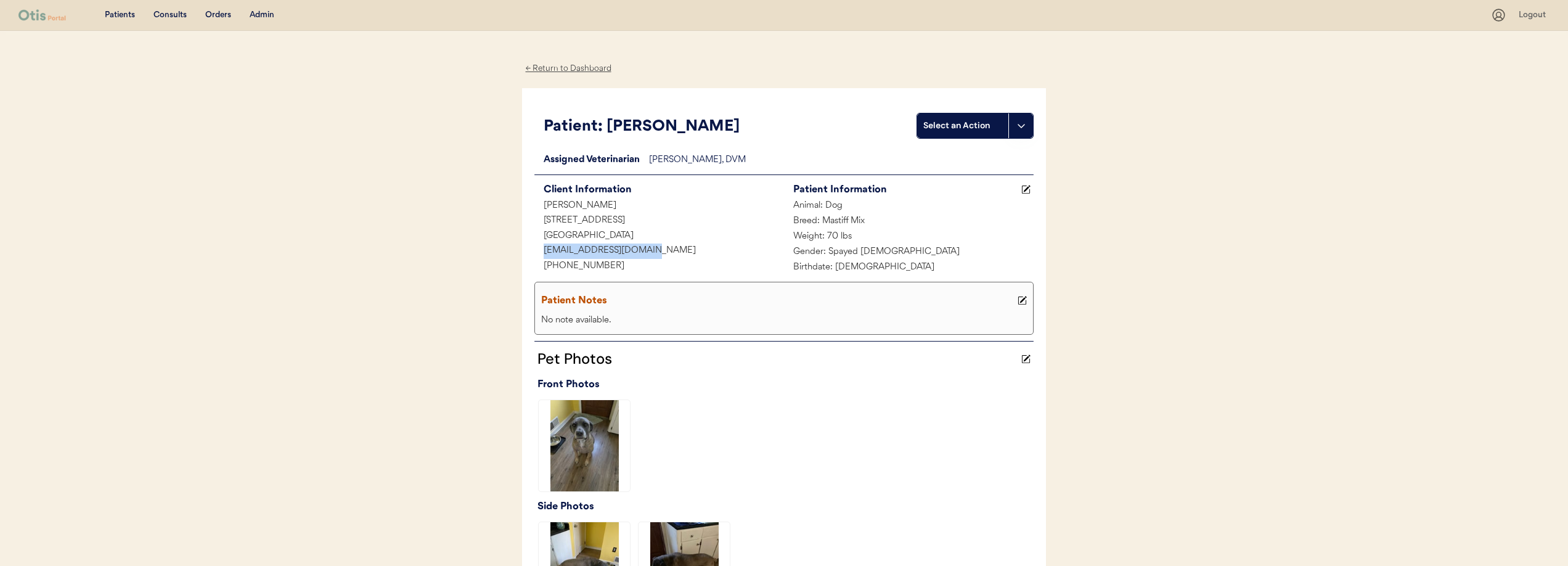
drag, startPoint x: 666, startPoint y: 252, endPoint x: 560, endPoint y: 250, distance: 106.0
click at [538, 253] on div "[EMAIL_ADDRESS][DOMAIN_NAME]" at bounding box center [658, 251] width 249 height 16
copy div "[EMAIL_ADDRESS][DOMAIN_NAME]"
click at [555, 66] on div "← Return to Dashboard" at bounding box center [568, 69] width 92 height 14
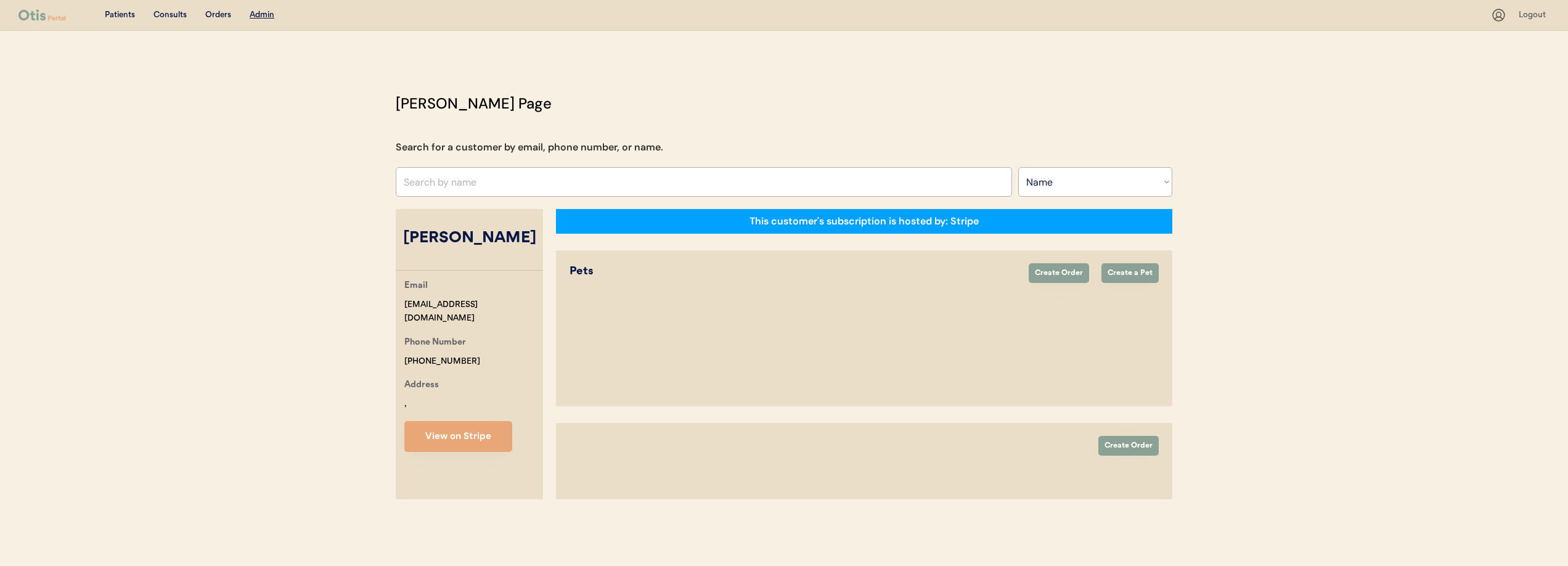
select select ""Name""
select select "true"
